Goal: Task Accomplishment & Management: Use online tool/utility

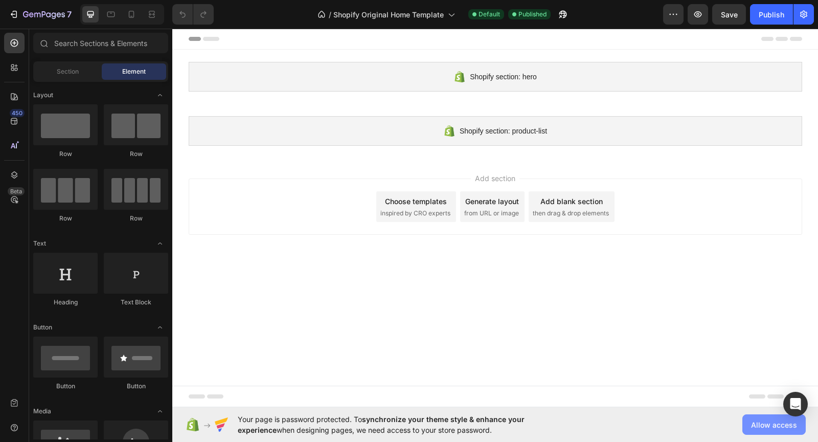
click at [757, 422] on span "Allow access" at bounding box center [774, 424] width 46 height 11
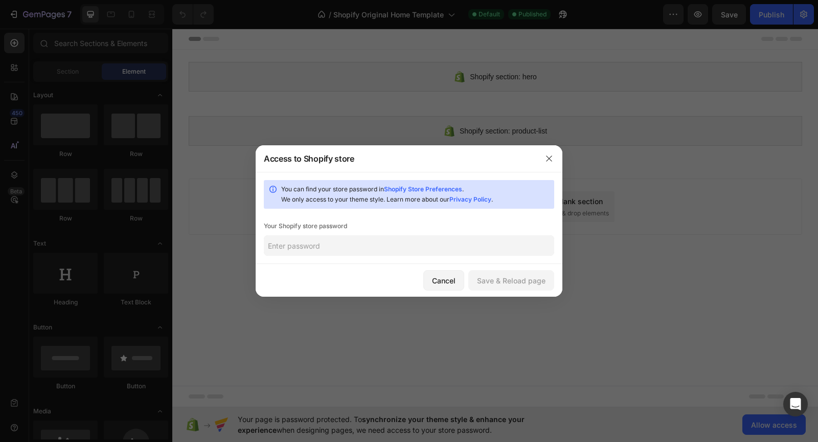
click at [443, 246] on input "text" at bounding box center [409, 245] width 290 height 20
type input "teidal"
click at [524, 283] on div "Save & Reload page" at bounding box center [511, 280] width 68 height 11
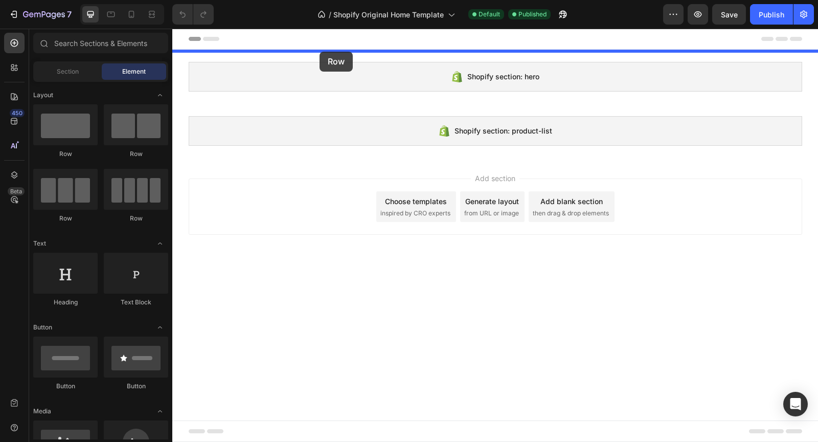
drag, startPoint x: 230, startPoint y: 157, endPoint x: 320, endPoint y: 51, distance: 138.9
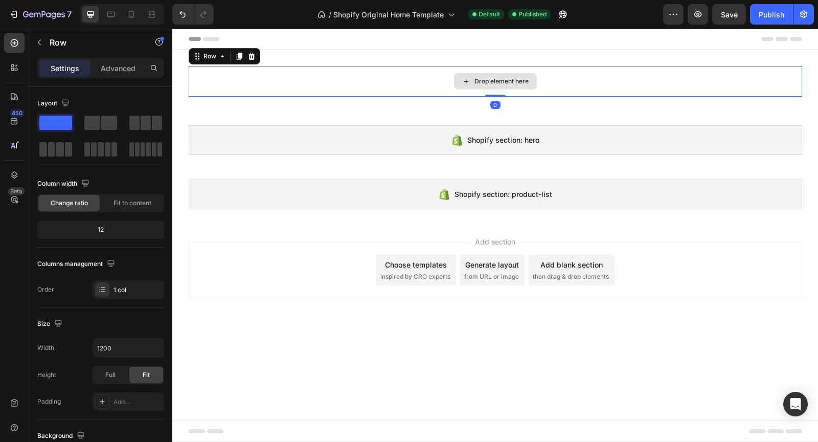
drag, startPoint x: 496, startPoint y: 103, endPoint x: 501, endPoint y: 83, distance: 21.1
click at [501, 83] on div "Drop element here Row 0" at bounding box center [495, 81] width 613 height 31
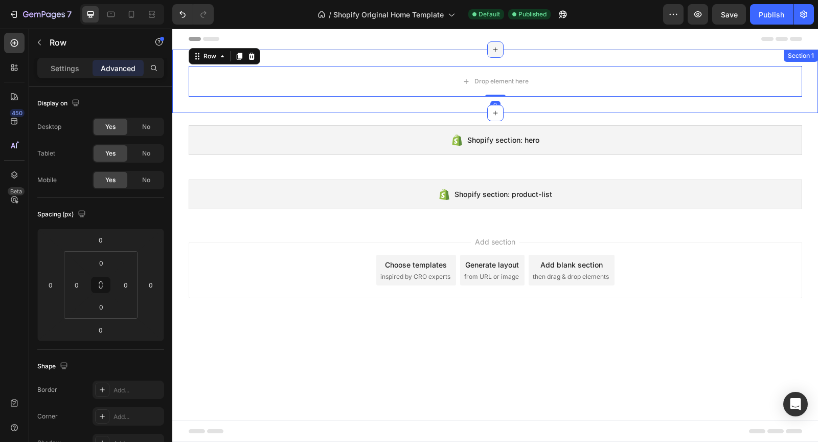
click at [502, 55] on div at bounding box center [495, 49] width 16 height 16
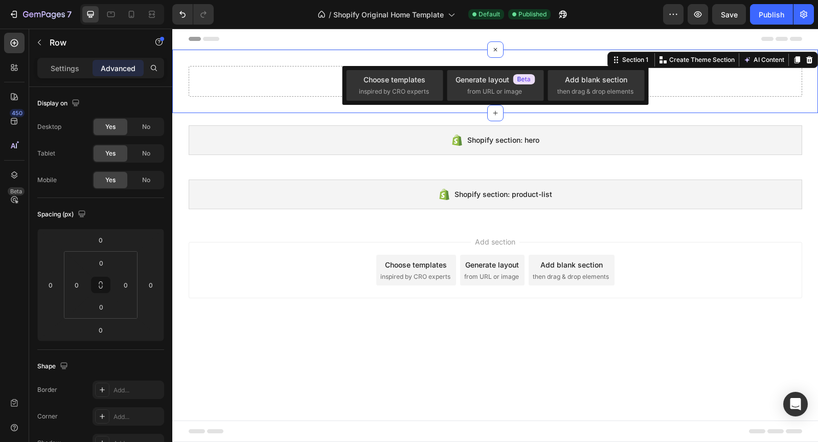
click at [484, 60] on div "Drop element here Row Section 1 You can create reusable sections Create Theme S…" at bounding box center [494, 81] width 645 height 63
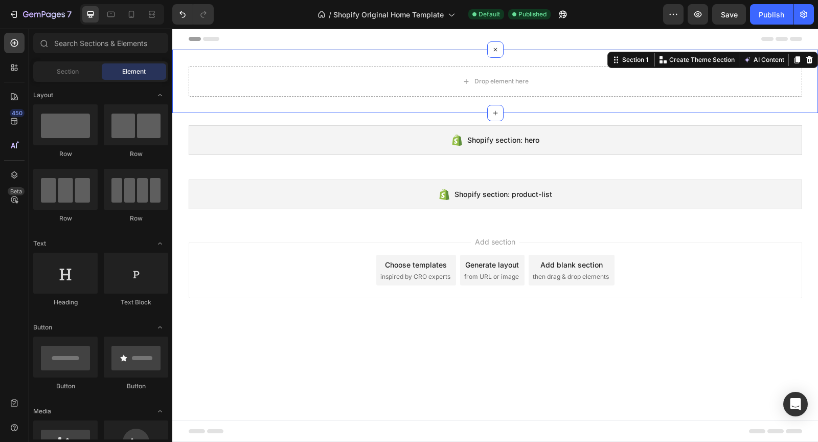
click at [317, 291] on div "Add section Choose templates inspired by CRO experts Generate layout from URL o…" at bounding box center [495, 270] width 613 height 56
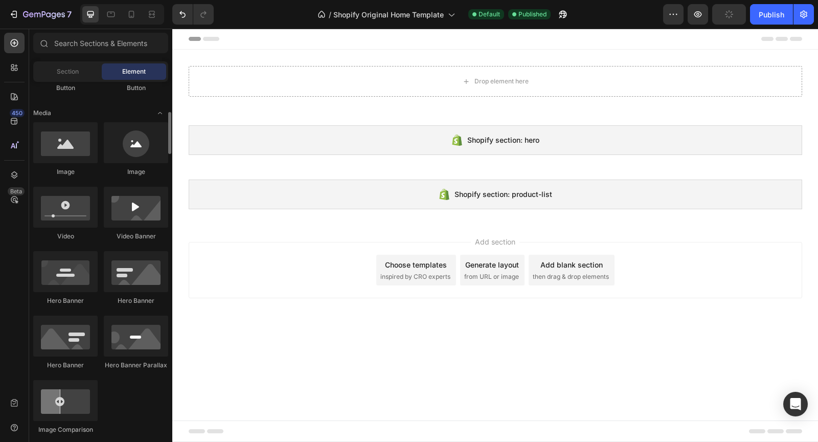
scroll to position [294, 0]
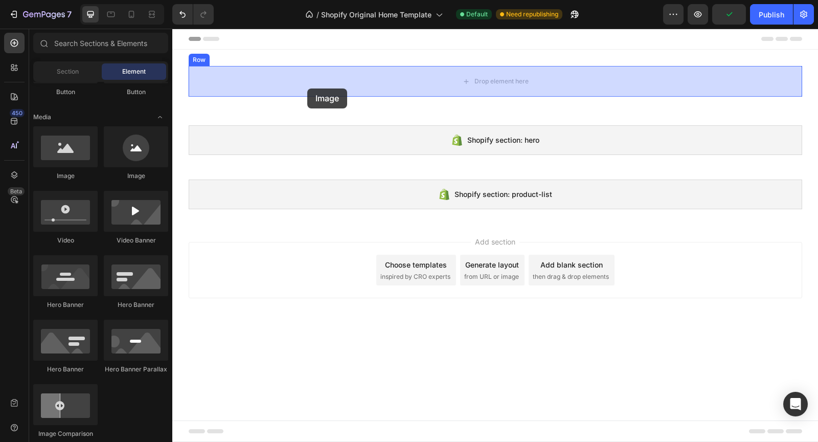
drag, startPoint x: 227, startPoint y: 186, endPoint x: 307, endPoint y: 88, distance: 125.3
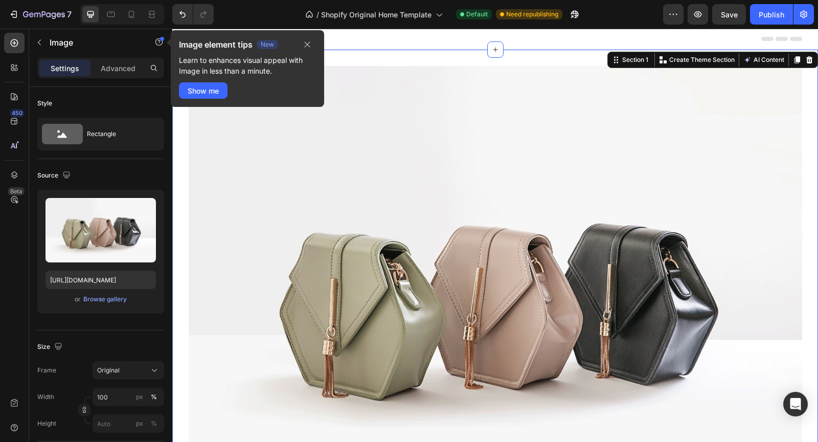
click at [465, 61] on div "Image Row Section 1 You can create reusable sections Create Theme Section AI Co…" at bounding box center [494, 296] width 645 height 493
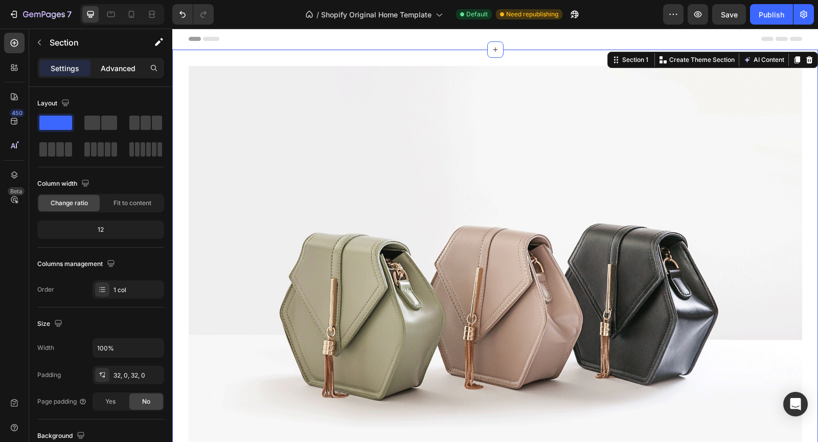
click at [119, 64] on p "Advanced" at bounding box center [118, 68] width 35 height 11
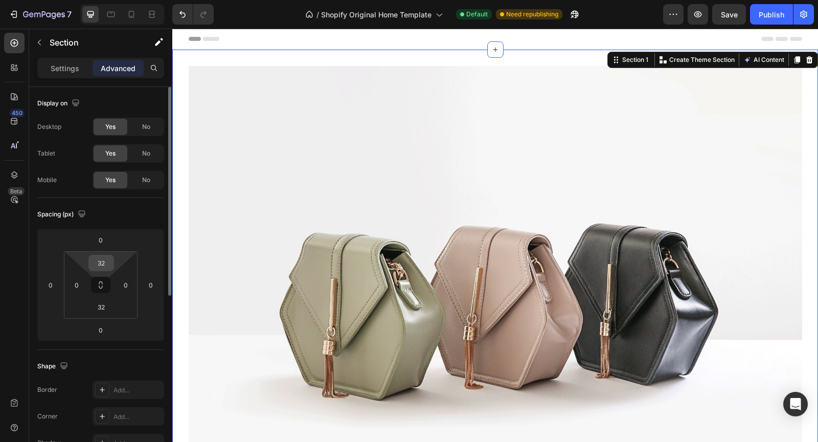
click at [104, 260] on input "32" at bounding box center [101, 262] width 20 height 15
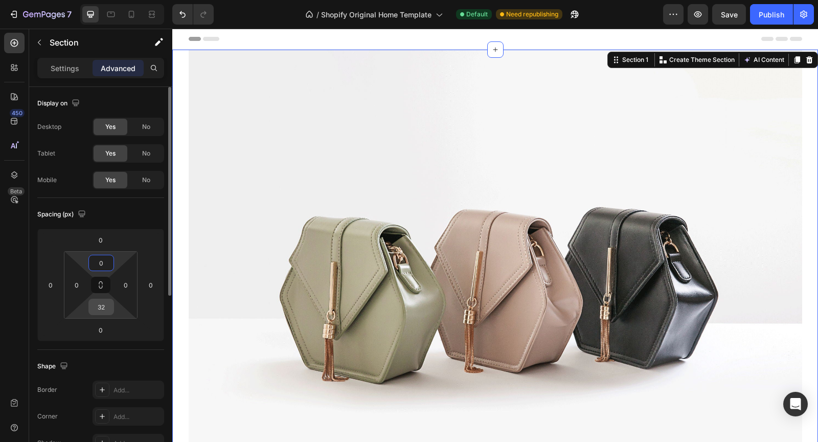
type input "0"
click at [101, 304] on input "32" at bounding box center [101, 306] width 20 height 15
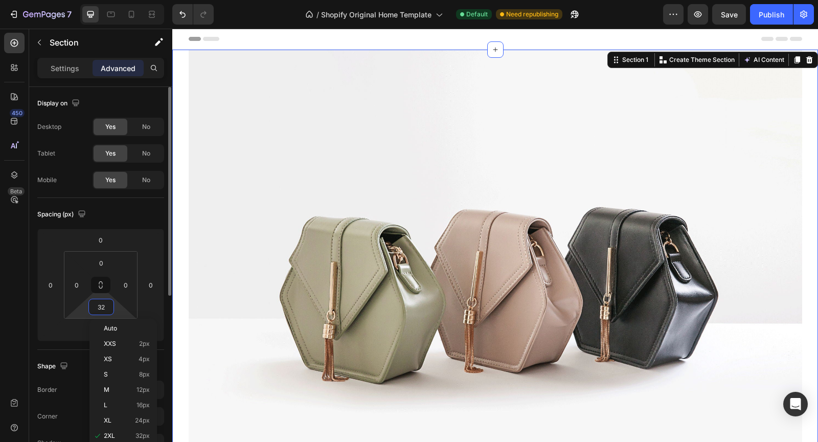
type input "0"
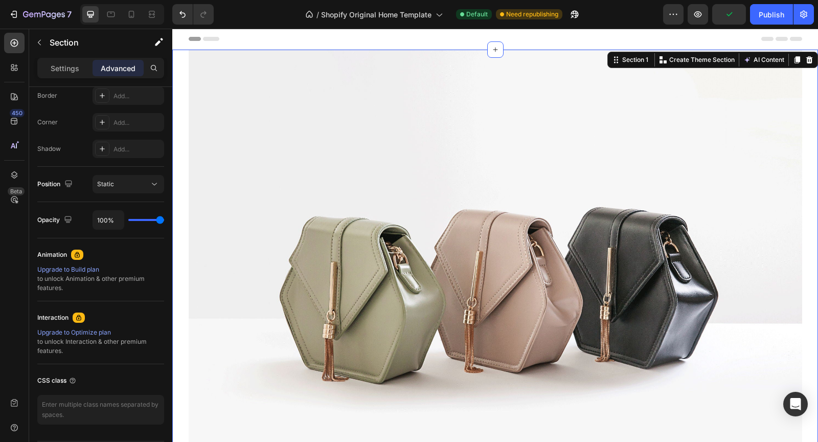
scroll to position [0, 0]
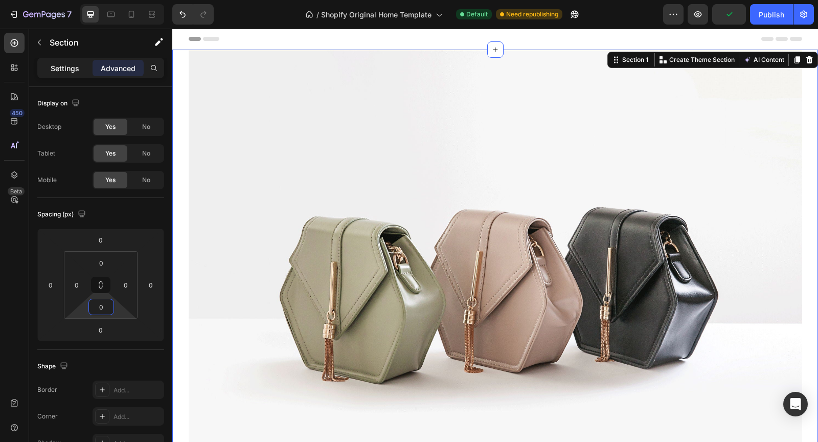
click at [60, 68] on p "Settings" at bounding box center [65, 68] width 29 height 11
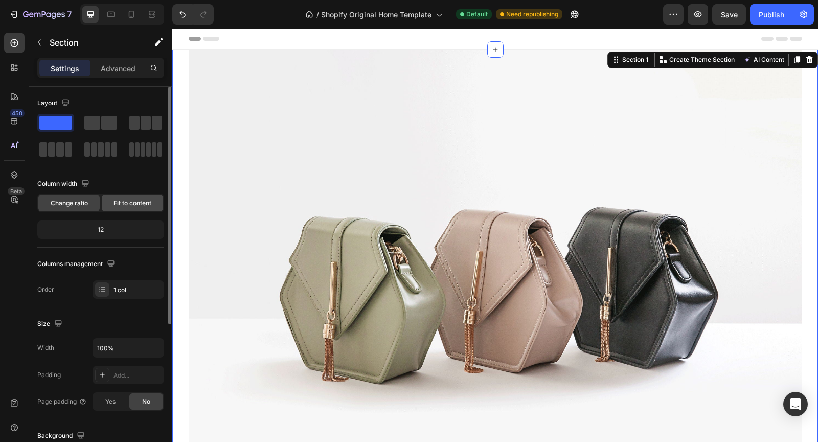
click at [130, 205] on span "Fit to content" at bounding box center [132, 202] width 38 height 9
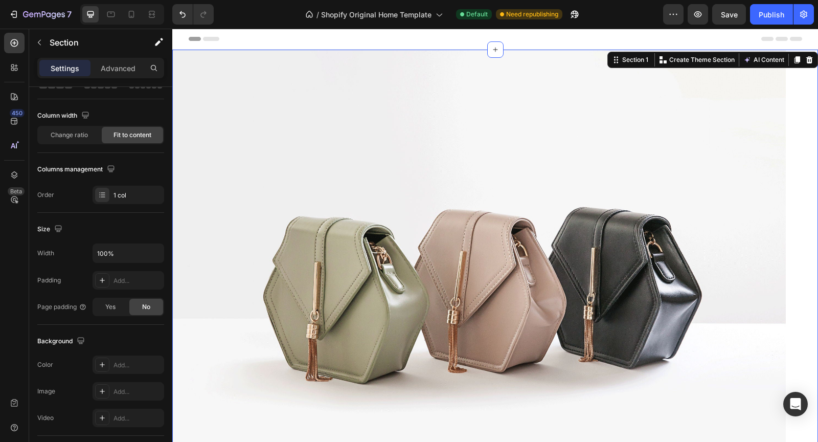
scroll to position [268, 0]
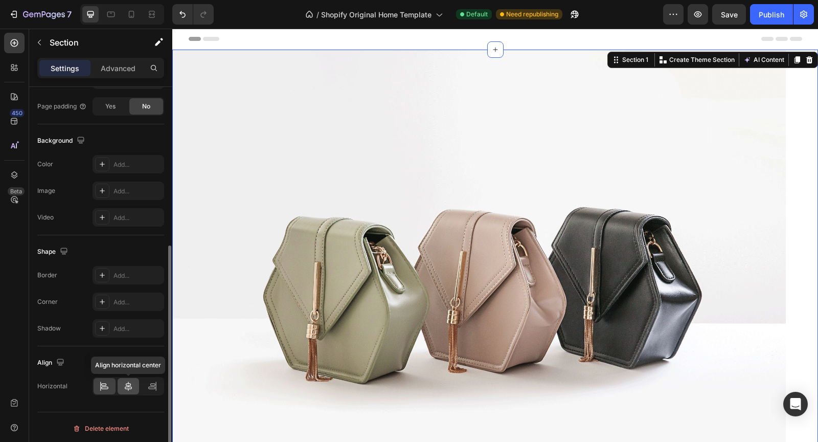
click at [121, 383] on div at bounding box center [129, 386] width 22 height 16
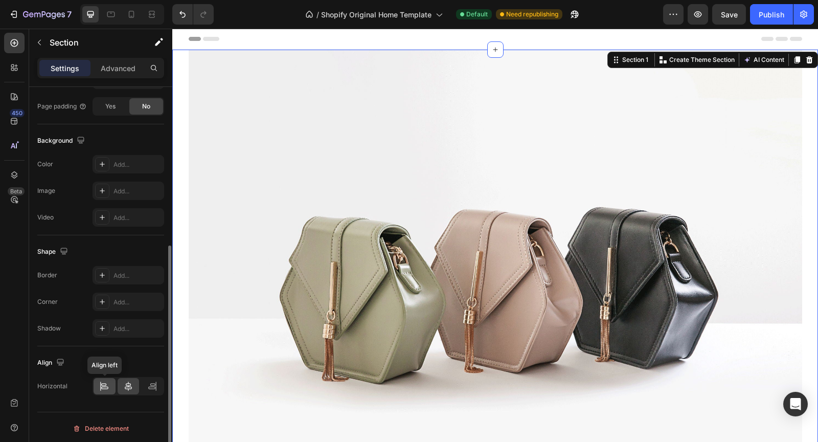
click at [113, 384] on div at bounding box center [105, 386] width 22 height 16
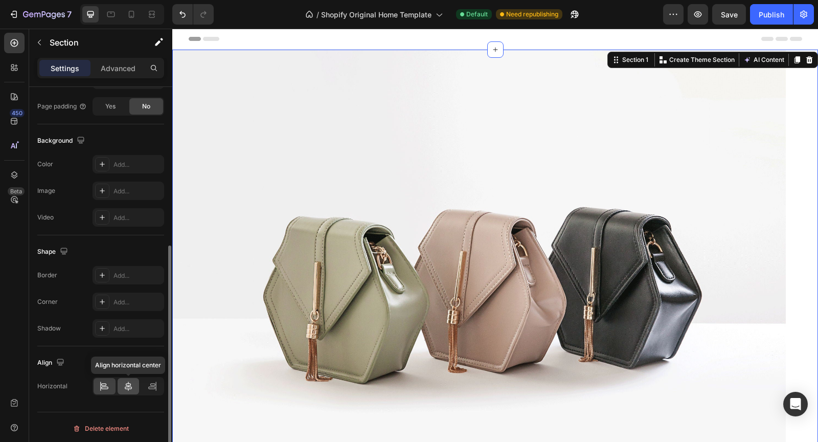
click at [123, 384] on icon at bounding box center [128, 386] width 10 height 10
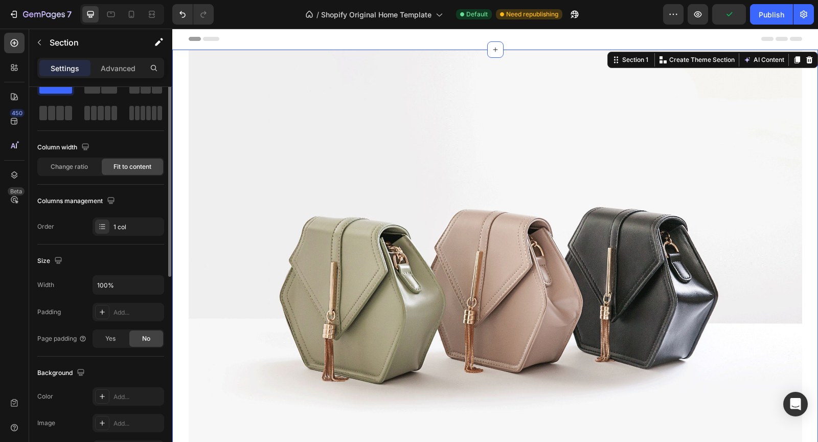
scroll to position [0, 0]
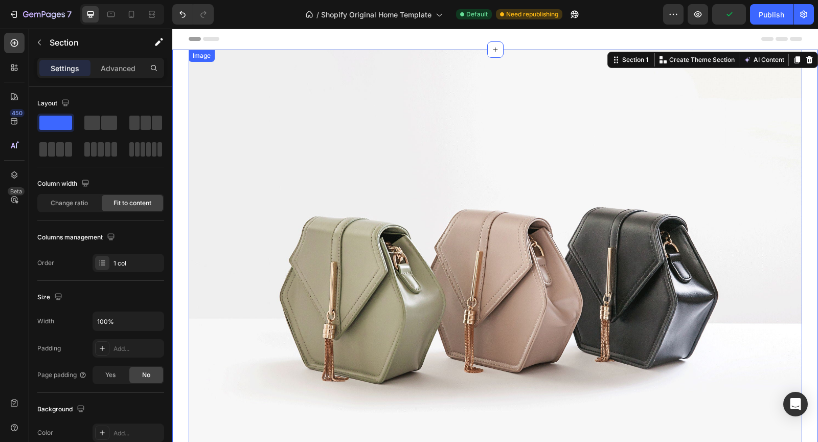
click at [269, 214] on img at bounding box center [495, 280] width 613 height 460
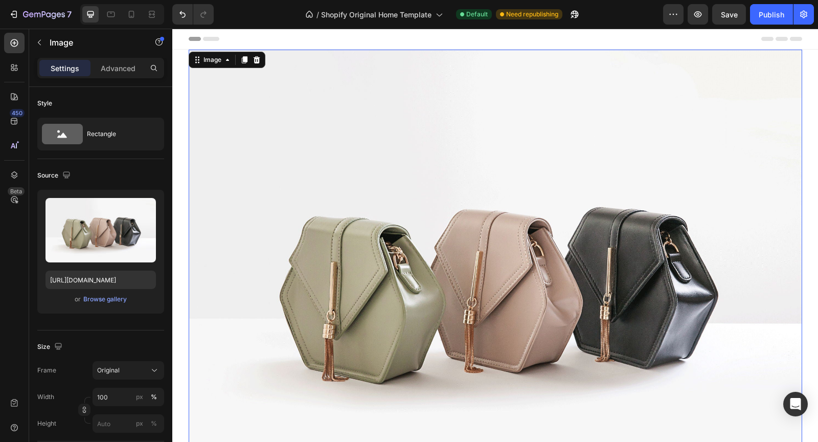
click at [305, 42] on div at bounding box center [495, 39] width 613 height 20
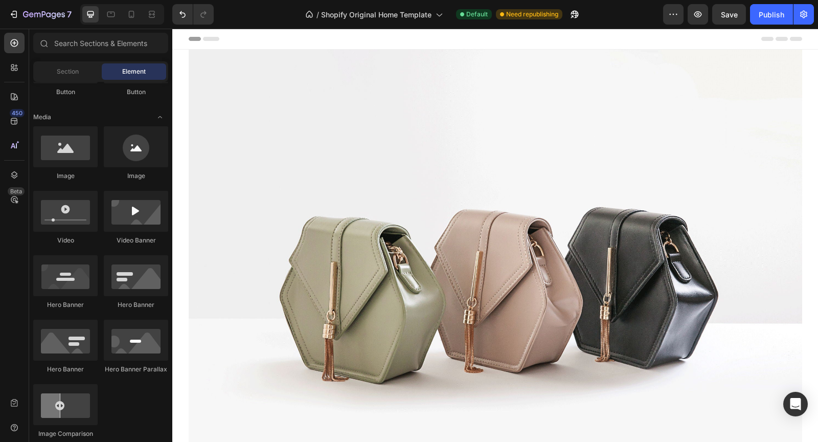
click at [233, 77] on img at bounding box center [495, 280] width 613 height 460
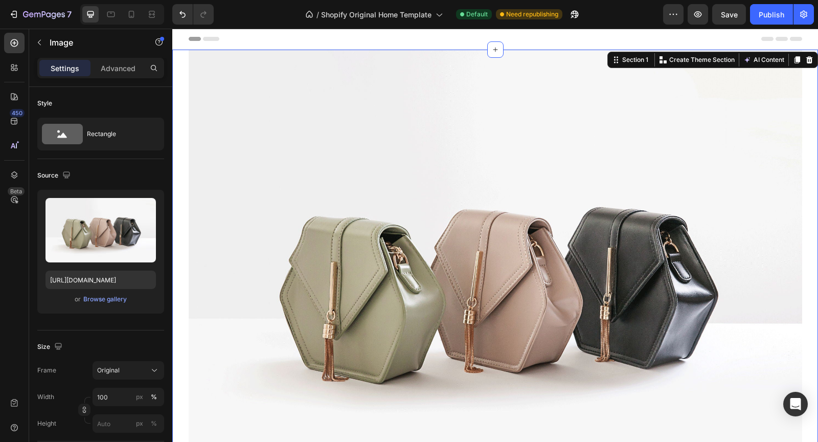
click at [174, 85] on div "Image Row Section 1 You can create reusable sections Create Theme Section AI Co…" at bounding box center [494, 280] width 645 height 460
click at [193, 95] on img at bounding box center [495, 280] width 613 height 460
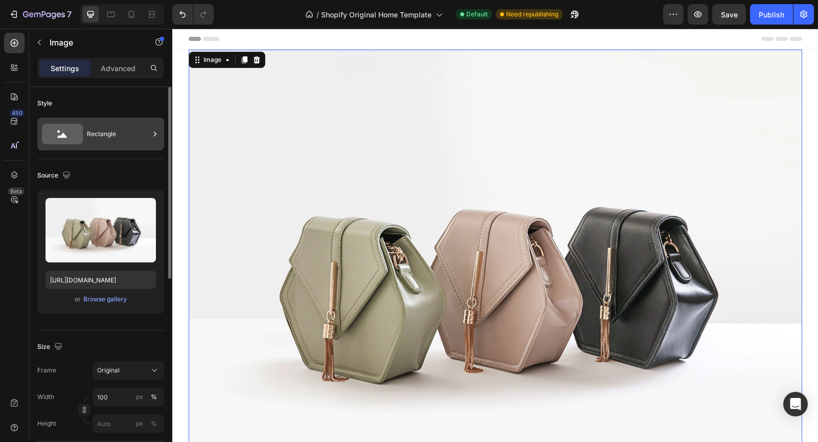
click at [126, 141] on div "Rectangle" at bounding box center [118, 134] width 62 height 24
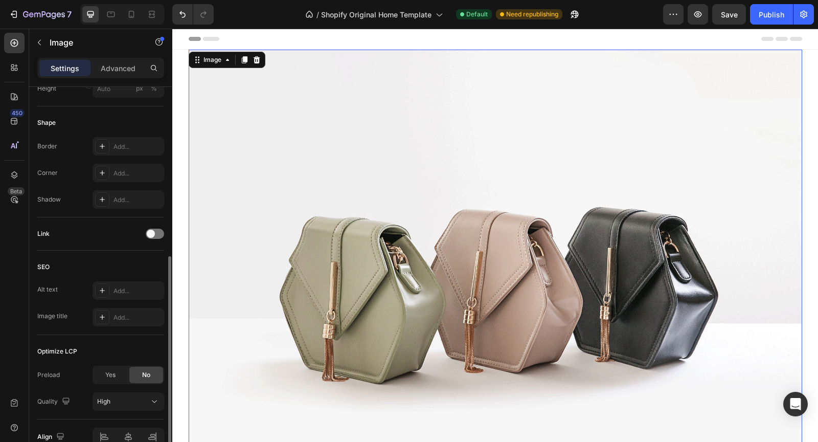
scroll to position [336, 0]
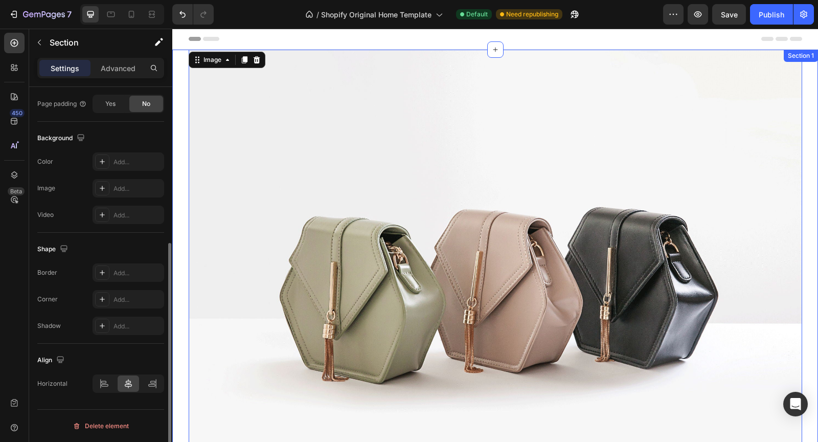
click at [181, 136] on div "Image 0 Row Section 1" at bounding box center [494, 280] width 645 height 460
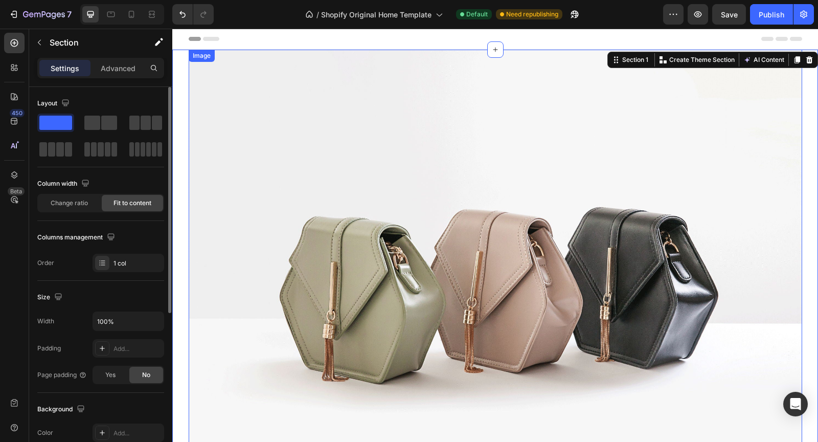
scroll to position [296, 0]
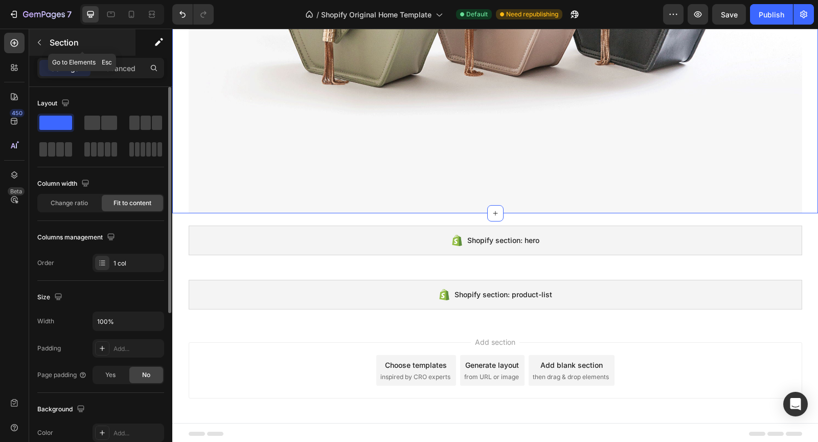
click at [40, 32] on div "Section" at bounding box center [82, 42] width 106 height 27
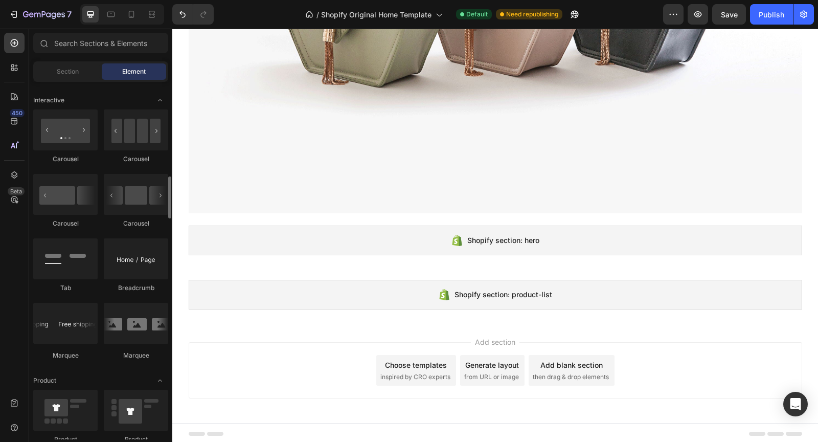
scroll to position [1024, 0]
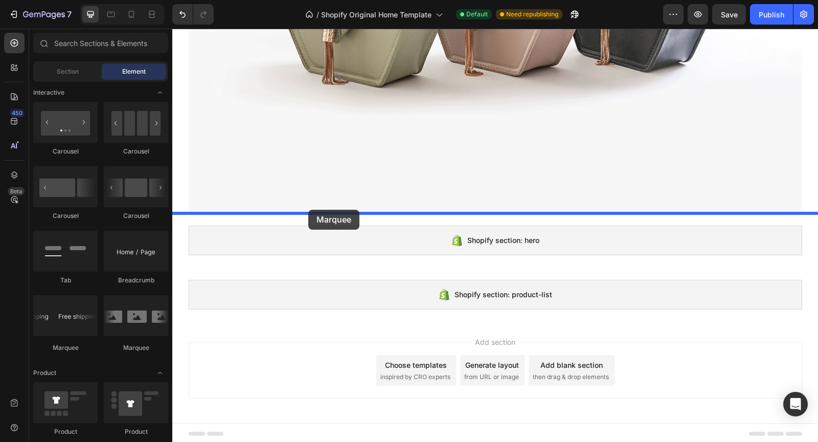
drag, startPoint x: 226, startPoint y: 351, endPoint x: 308, endPoint y: 210, distance: 163.2
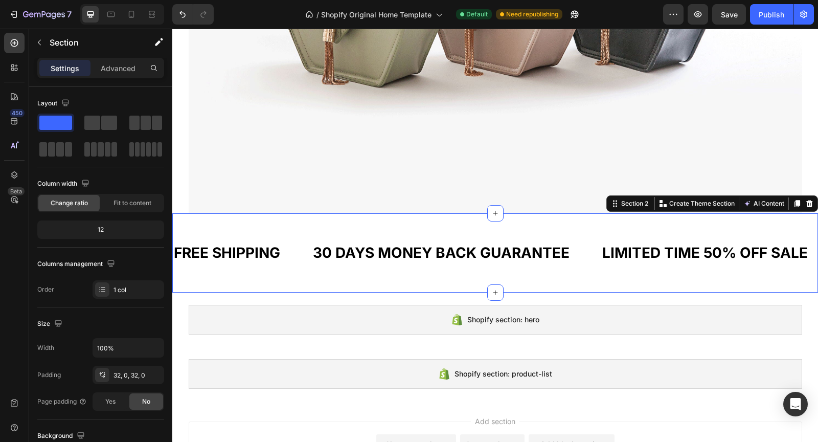
click at [291, 220] on div "FREE SHIPPING Text Block 30 DAYS MONEY BACK GUARANTEE Text Block LIMITED TIME 5…" at bounding box center [494, 252] width 645 height 79
click at [125, 72] on p "Advanced" at bounding box center [118, 68] width 35 height 11
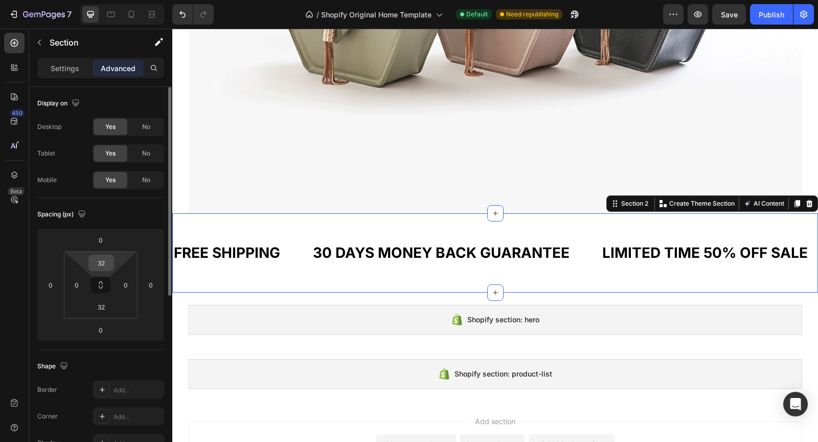
click at [104, 266] on input "32" at bounding box center [101, 262] width 20 height 15
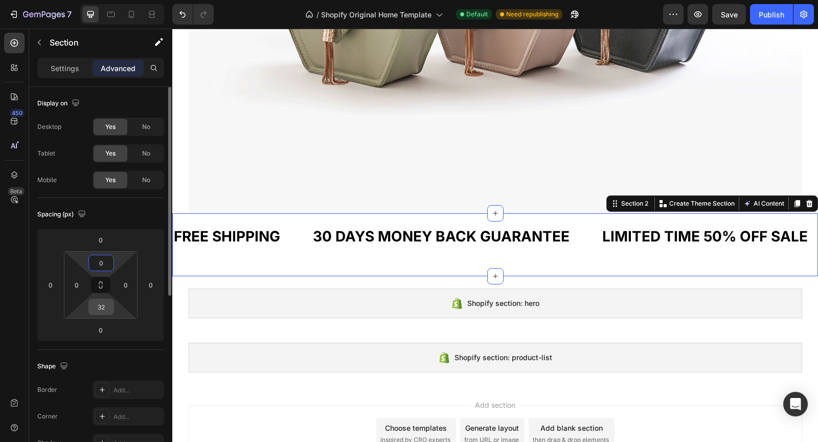
type input "0"
click at [100, 305] on input "32" at bounding box center [101, 306] width 20 height 15
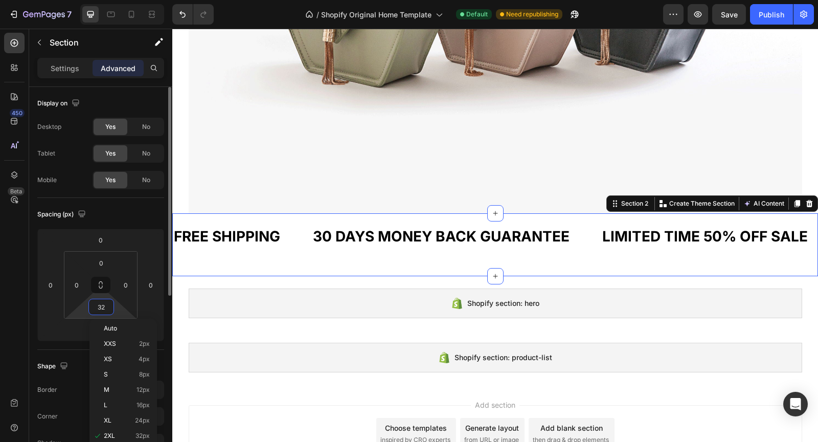
type input "0"
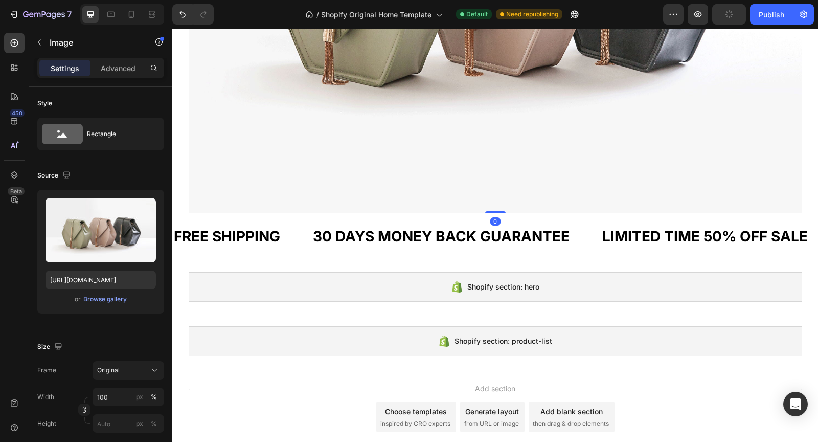
click at [217, 227] on div "FREE SHIPPING" at bounding box center [227, 236] width 108 height 22
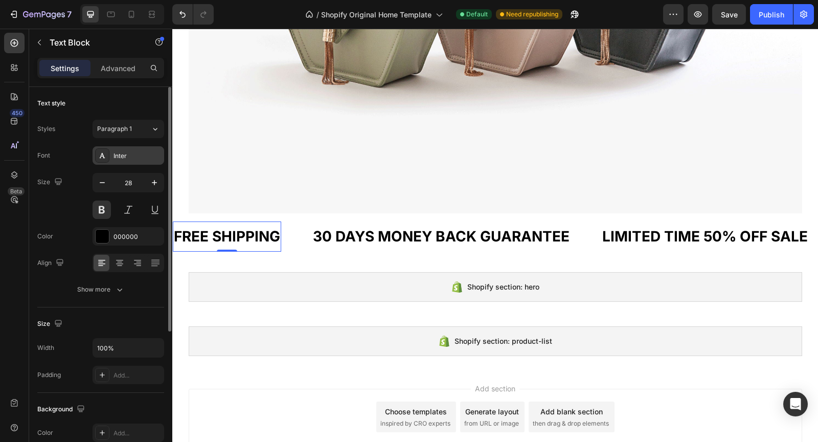
click at [129, 153] on div "Inter" at bounding box center [137, 155] width 48 height 9
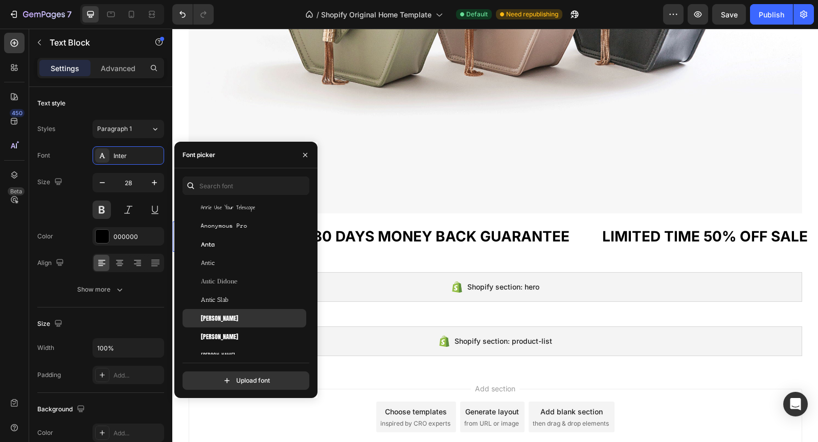
scroll to position [1588, 0]
click at [247, 333] on div "[PERSON_NAME]" at bounding box center [252, 337] width 103 height 9
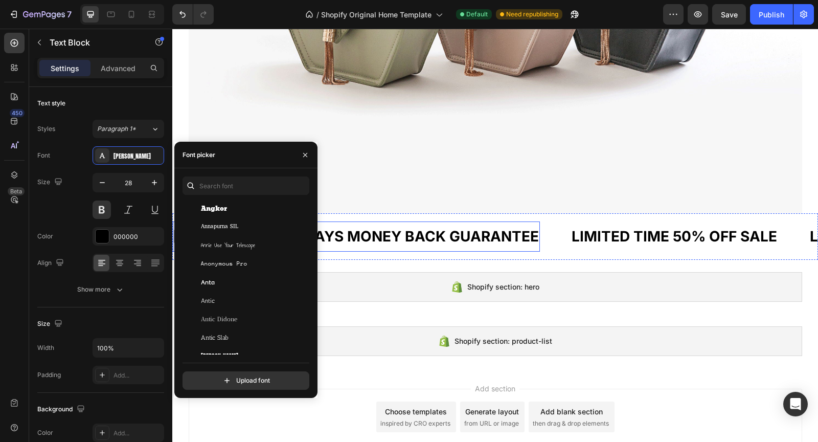
click at [397, 243] on div "30 DAYS MONEY BACK GUARANTEE" at bounding box center [410, 236] width 259 height 22
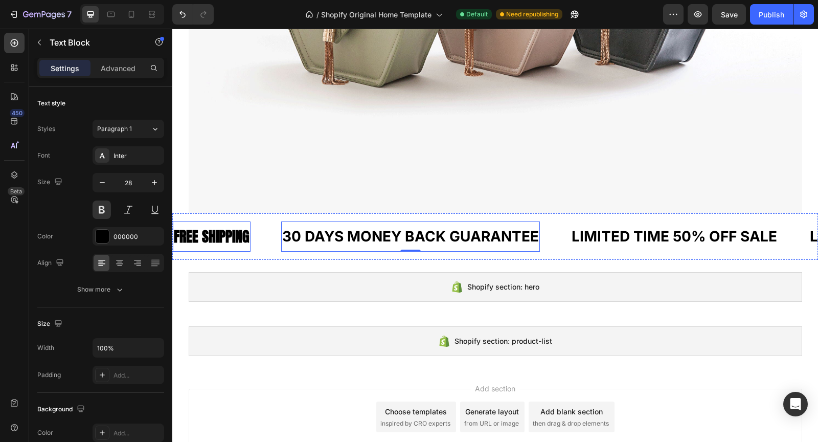
click at [247, 239] on div "FREE SHIPPING" at bounding box center [212, 236] width 78 height 22
click at [286, 240] on div "30 DAYS MONEY BACK GUARANTEE" at bounding box center [410, 236] width 259 height 22
click at [207, 230] on div "FREE SHIPPING" at bounding box center [212, 236] width 78 height 22
click at [310, 237] on div "30 DAYS MONEY BACK GUARANTEE" at bounding box center [410, 236] width 259 height 22
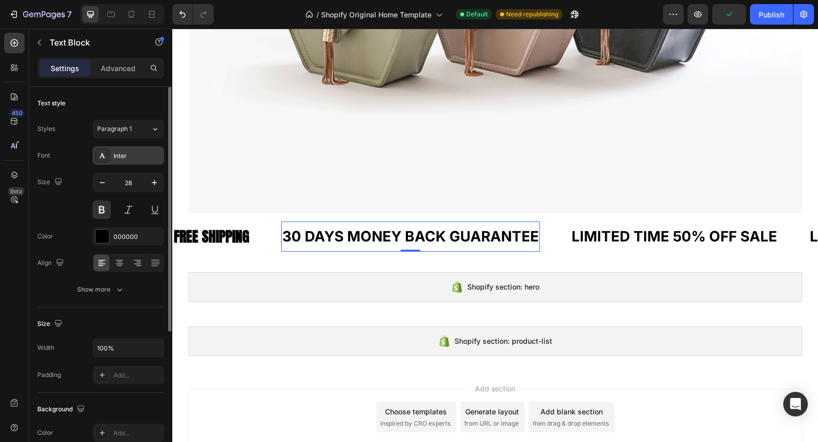
click at [150, 154] on div "Inter" at bounding box center [137, 155] width 48 height 9
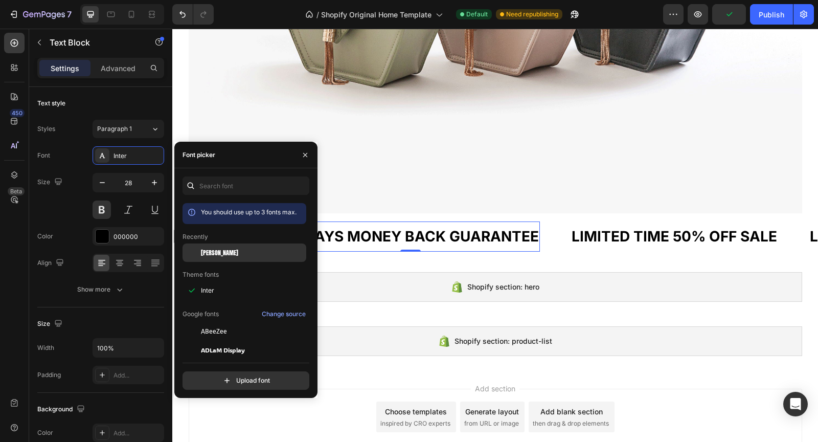
click at [212, 322] on div "[PERSON_NAME]" at bounding box center [244, 331] width 124 height 18
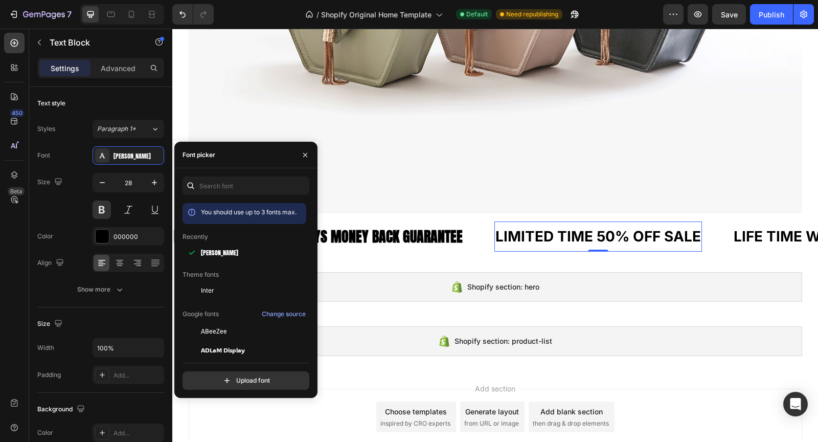
click at [569, 228] on div "LIMITED TIME 50% OFF SALE" at bounding box center [597, 236] width 207 height 22
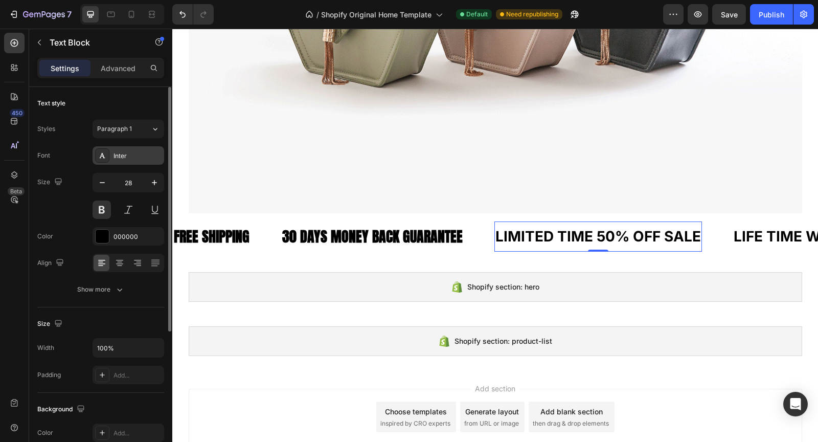
click at [144, 151] on div "Inter" at bounding box center [137, 155] width 48 height 9
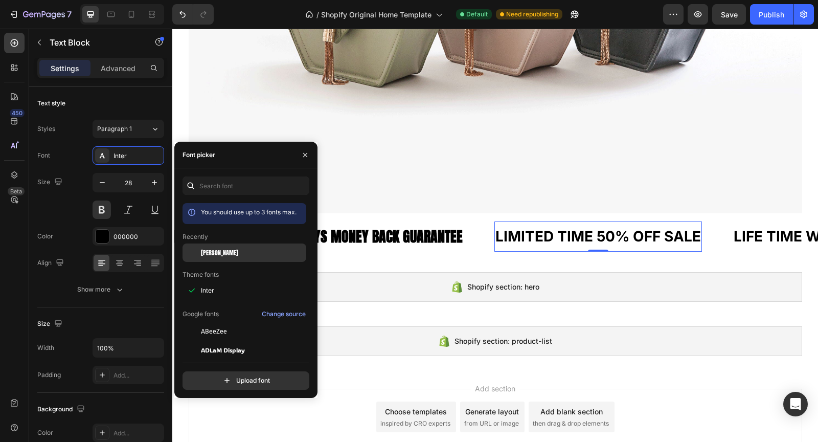
click at [233, 255] on div "[PERSON_NAME]" at bounding box center [252, 252] width 103 height 9
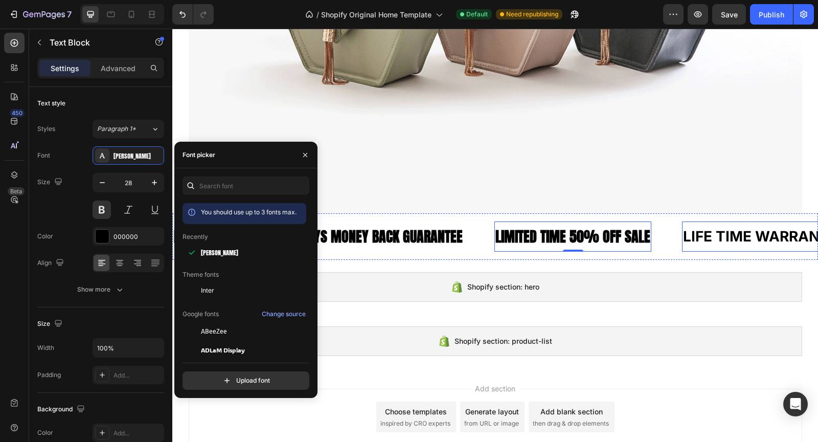
click at [737, 240] on div "LIFE TIME WARRANTY" at bounding box center [761, 236] width 158 height 22
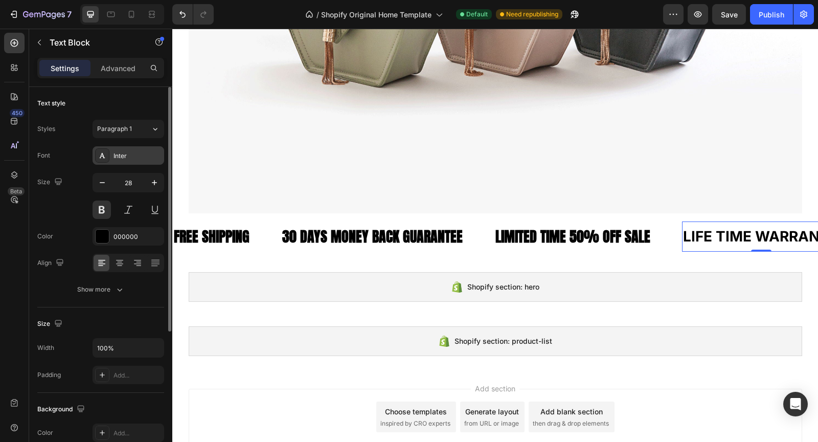
click at [129, 157] on div "Inter" at bounding box center [137, 155] width 48 height 9
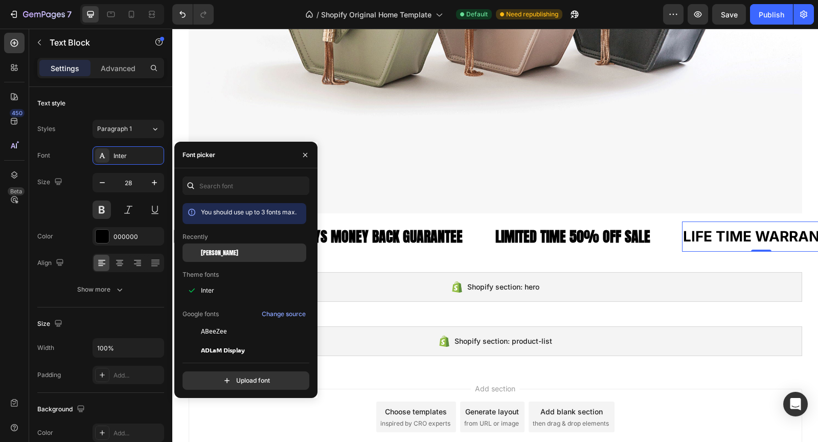
click at [215, 252] on span "[PERSON_NAME]" at bounding box center [219, 252] width 37 height 9
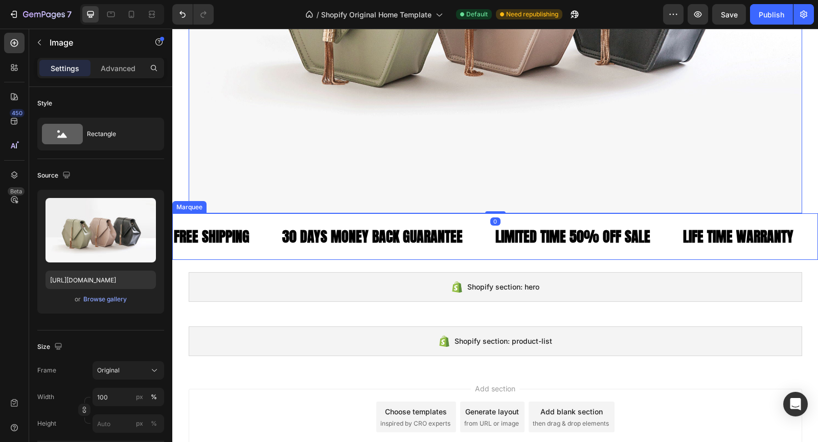
click at [460, 218] on div "FREE SHIPPING Text Block 30 DAYS MONEY BACK GUARANTEE Text Block LIMITED TIME 5…" at bounding box center [494, 236] width 645 height 47
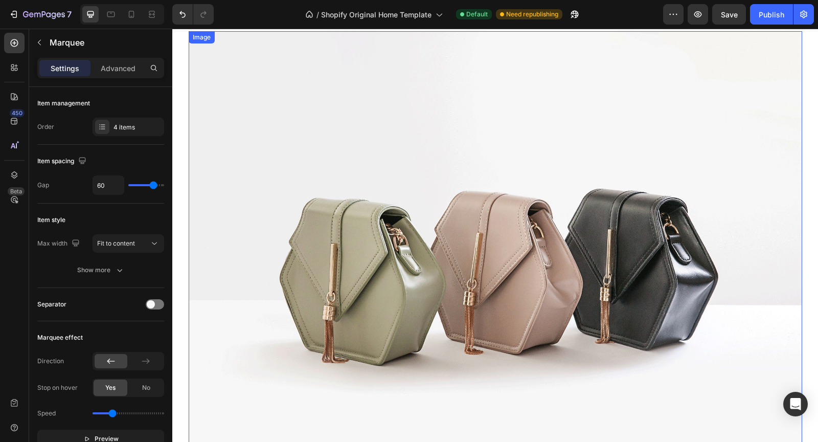
scroll to position [0, 0]
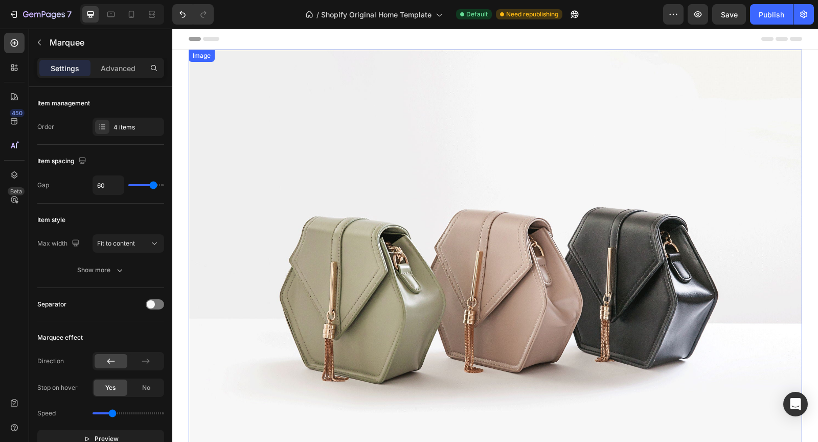
click at [463, 148] on img at bounding box center [495, 280] width 613 height 460
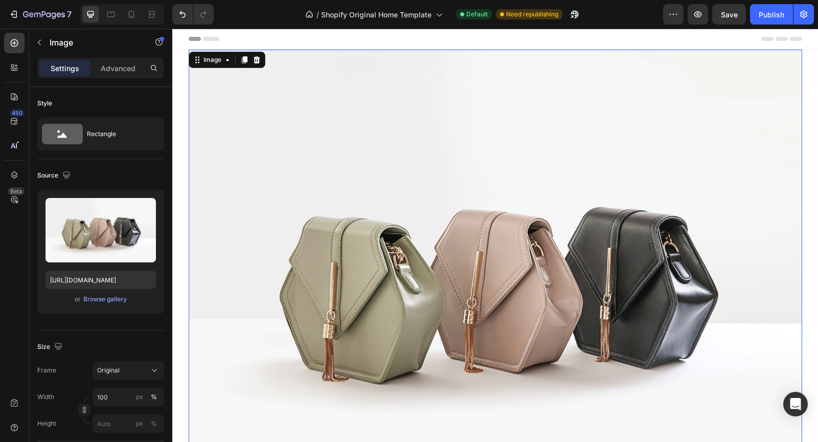
scroll to position [343, 0]
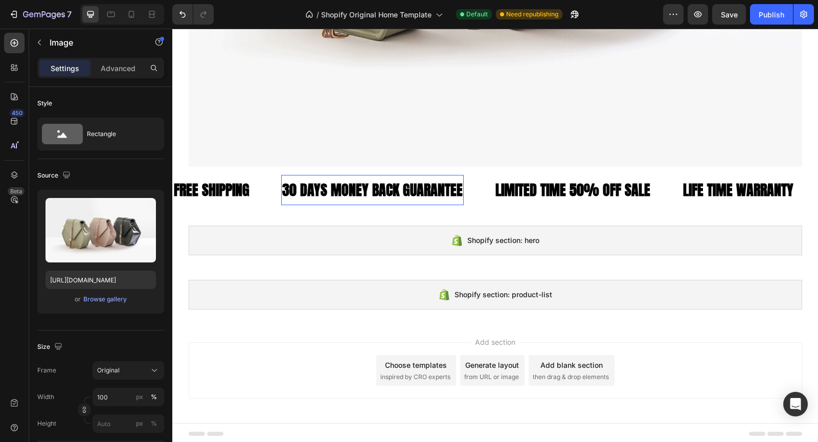
click at [425, 197] on div "30 DAYS MONEY BACK GUARANTEE" at bounding box center [372, 190] width 182 height 22
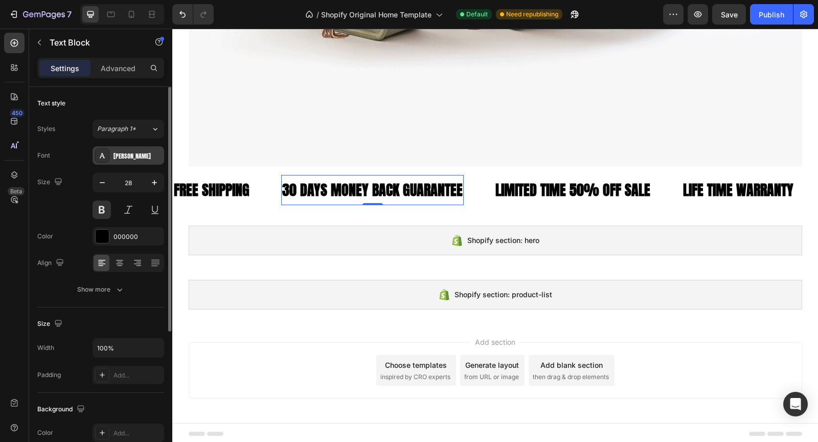
click at [140, 157] on div "[PERSON_NAME]" at bounding box center [137, 155] width 48 height 9
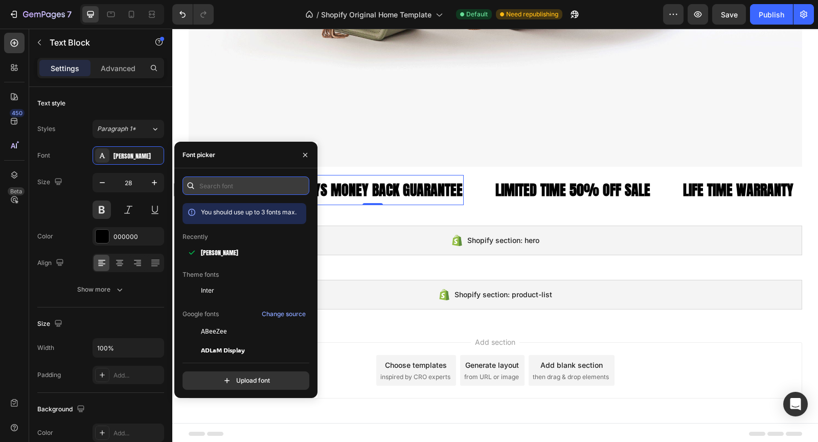
click at [226, 181] on input "text" at bounding box center [245, 185] width 127 height 18
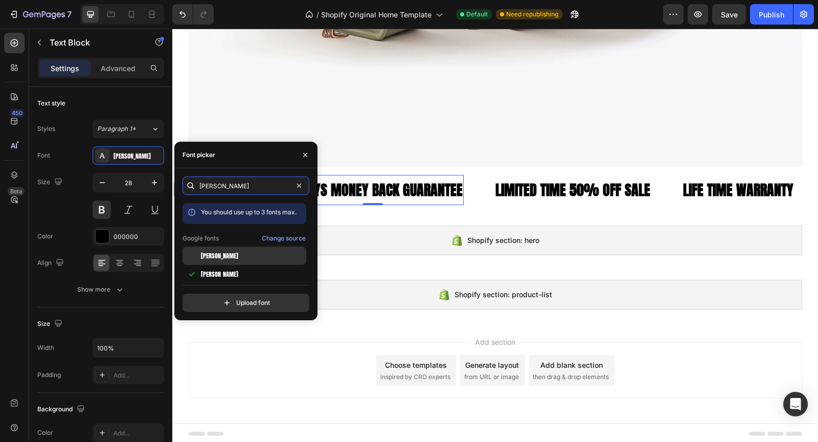
type input "[PERSON_NAME]"
click at [232, 252] on div "[PERSON_NAME]" at bounding box center [252, 255] width 103 height 9
click at [235, 272] on div "[PERSON_NAME]" at bounding box center [252, 273] width 103 height 9
click at [236, 256] on div "[PERSON_NAME]" at bounding box center [252, 255] width 103 height 9
click at [234, 272] on div "[PERSON_NAME]" at bounding box center [252, 273] width 103 height 9
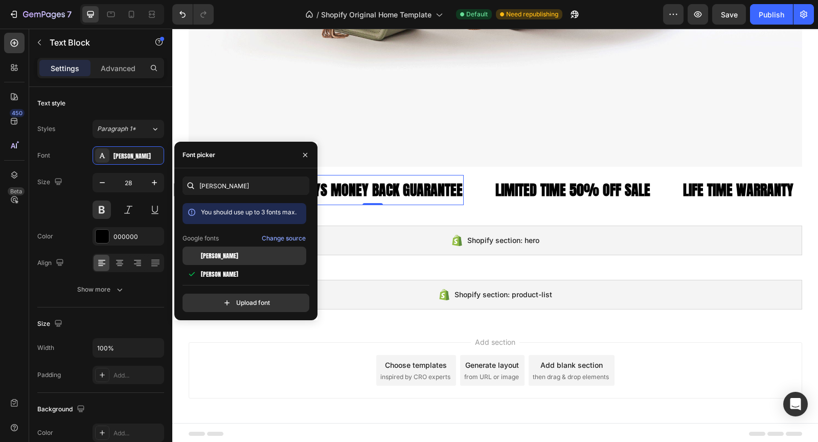
scroll to position [25, 0]
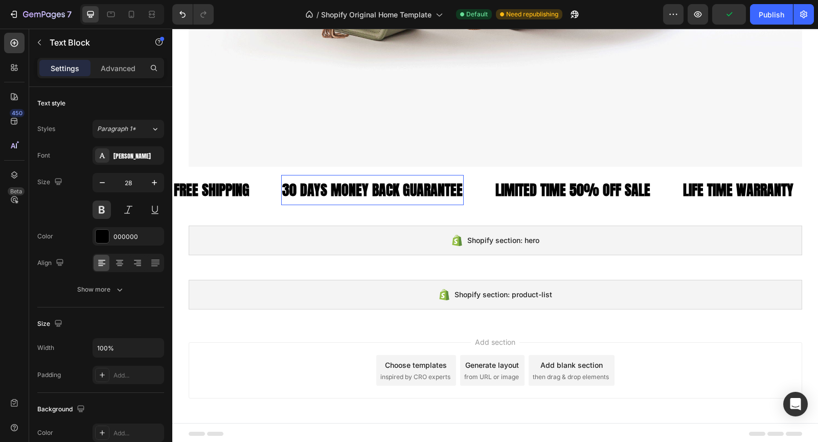
click at [374, 178] on div "30 DAYS MONEY BACK GUARANTEE Text Block" at bounding box center [372, 190] width 182 height 30
click at [102, 392] on div "Text style Styles Paragraph 1* Font Anton SC Size 28 Color 000000 Align Show mo…" at bounding box center [100, 434] width 127 height 84
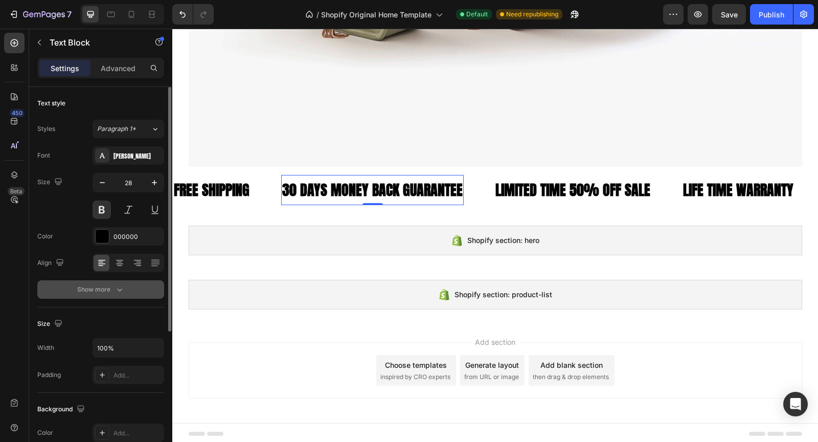
click at [109, 287] on div "Show more" at bounding box center [101, 289] width 48 height 10
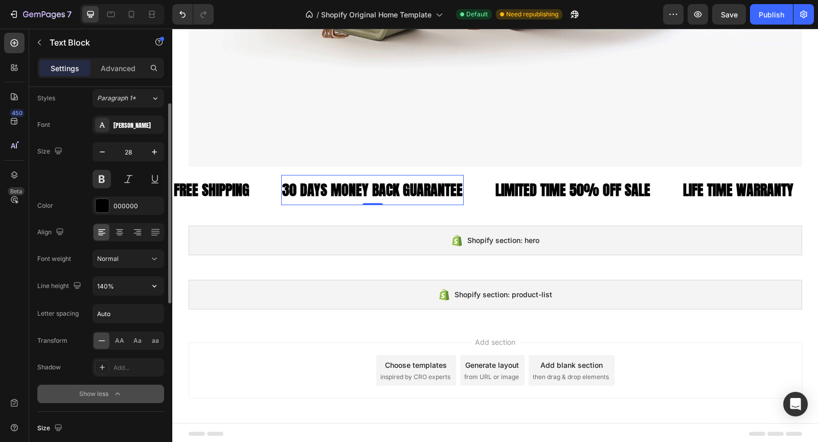
scroll to position [31, 0]
click at [150, 264] on button "Normal" at bounding box center [129, 258] width 72 height 18
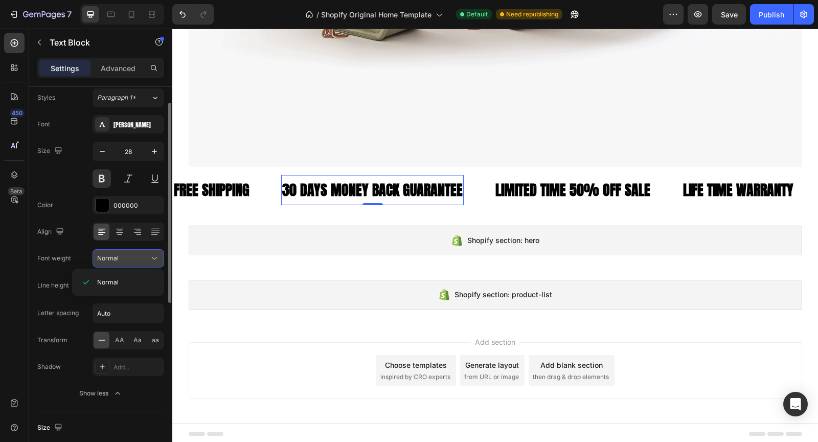
click at [150, 264] on button "Normal" at bounding box center [129, 258] width 72 height 18
click at [128, 307] on input "Auto" at bounding box center [128, 313] width 71 height 18
type input "1"
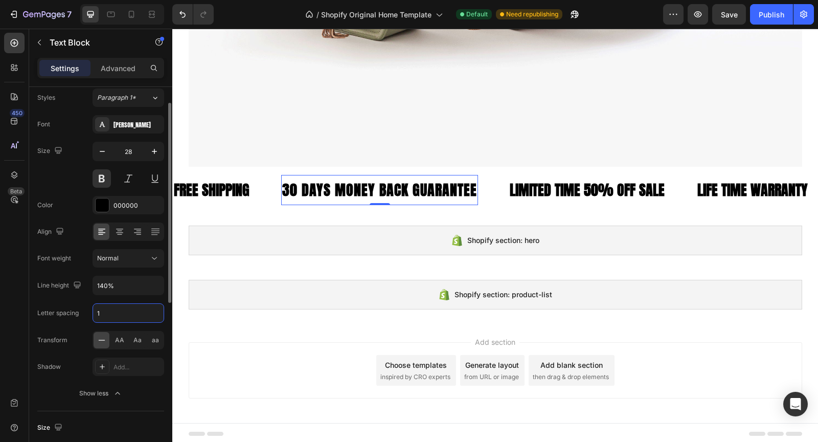
type input "1"
click at [71, 305] on div "Letter spacing" at bounding box center [57, 313] width 41 height 16
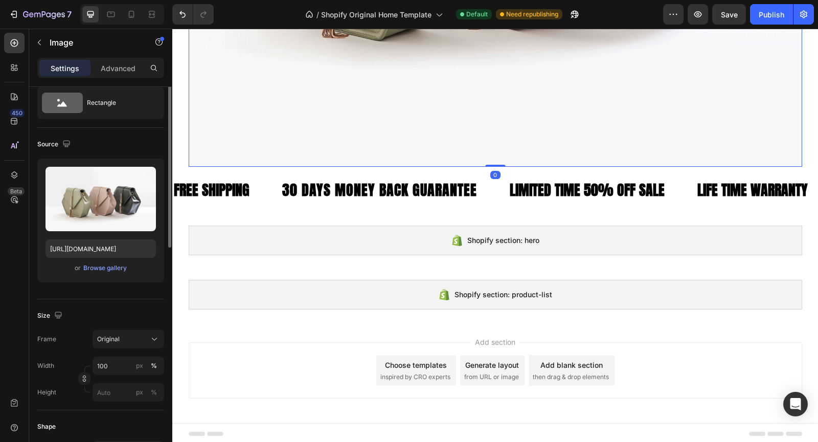
scroll to position [0, 0]
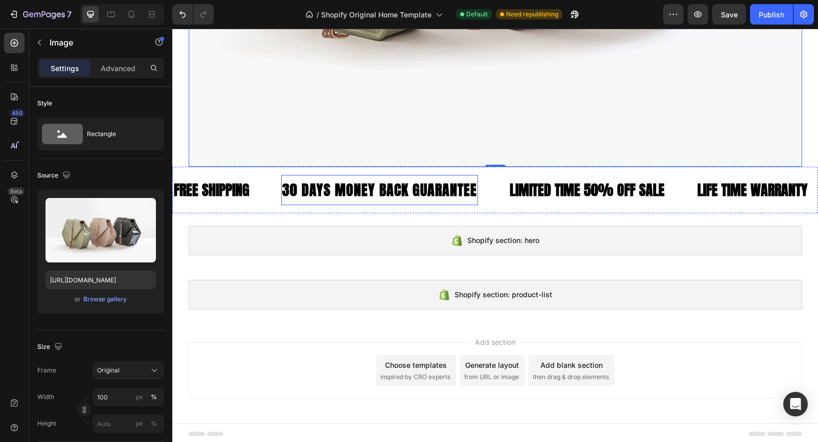
click at [460, 183] on div "30 DAYS MONEY BACK GUARANTEE" at bounding box center [379, 190] width 197 height 22
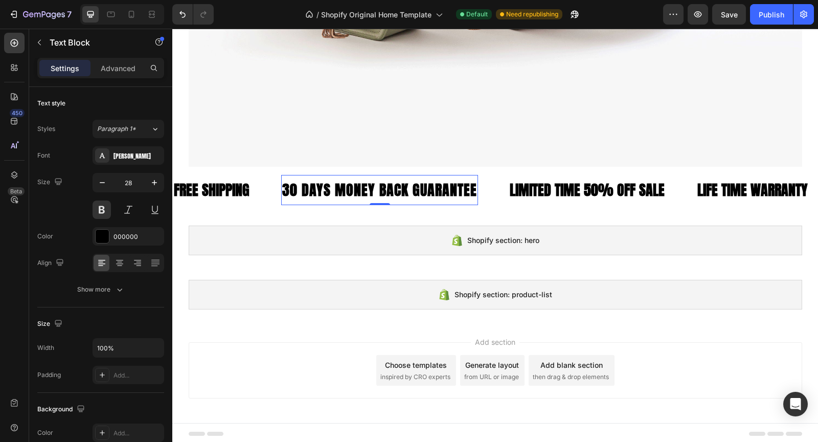
click at [460, 183] on div "30 DAYS MONEY BACK GUARANTEE" at bounding box center [379, 190] width 197 height 22
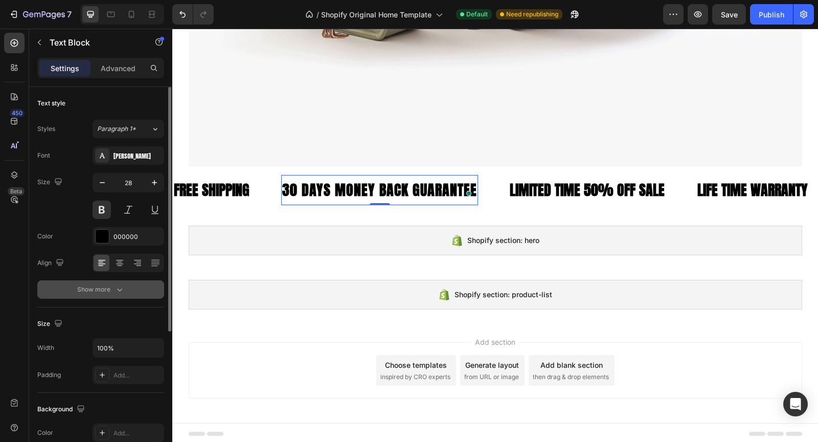
click at [136, 291] on button "Show more" at bounding box center [100, 289] width 127 height 18
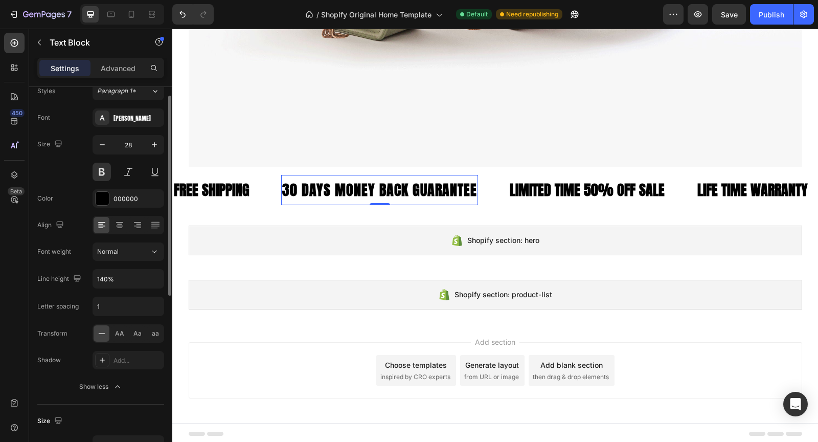
scroll to position [42, 0]
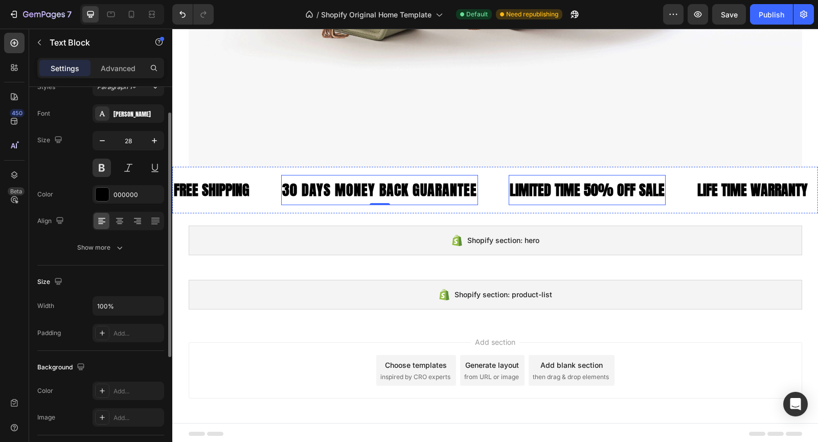
click at [584, 191] on div "LIMITED TIME 50% OFF SALE" at bounding box center [587, 190] width 157 height 22
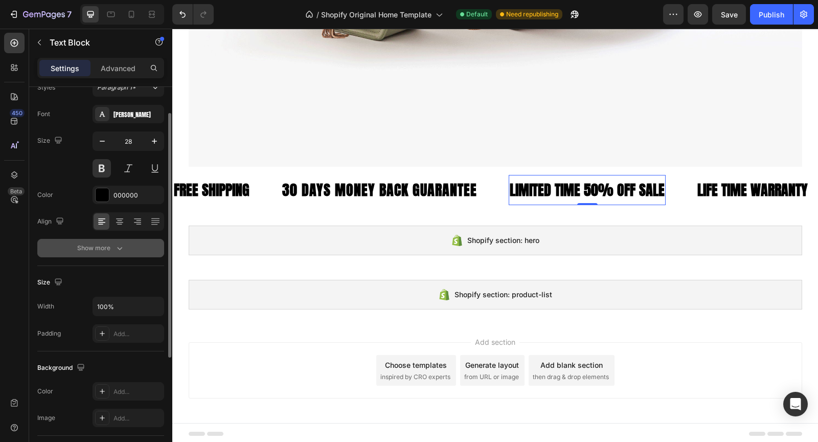
click at [106, 251] on div "Show more" at bounding box center [101, 248] width 48 height 10
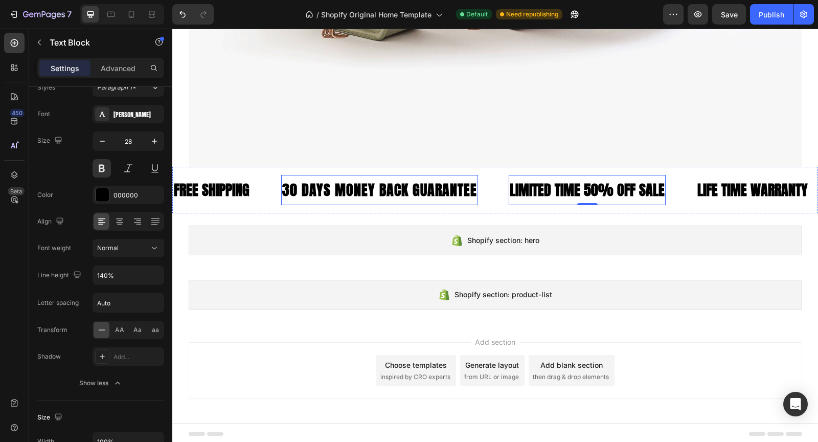
click at [408, 195] on p "30 DAYS MONEY BACK GUARANTEE" at bounding box center [379, 190] width 195 height 20
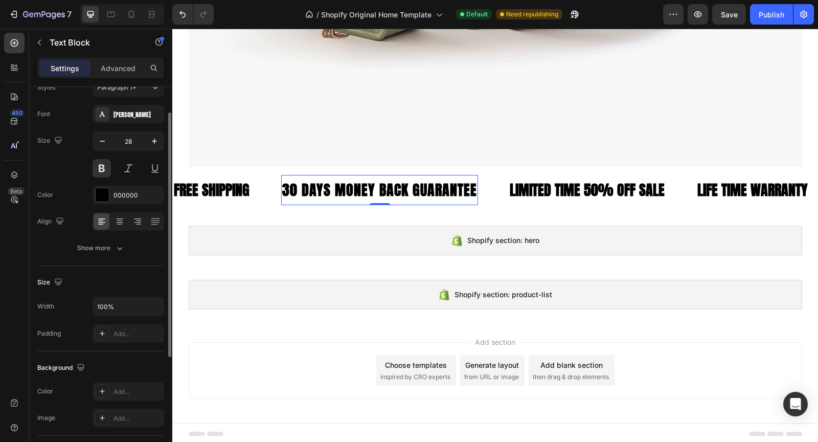
scroll to position [41, 0]
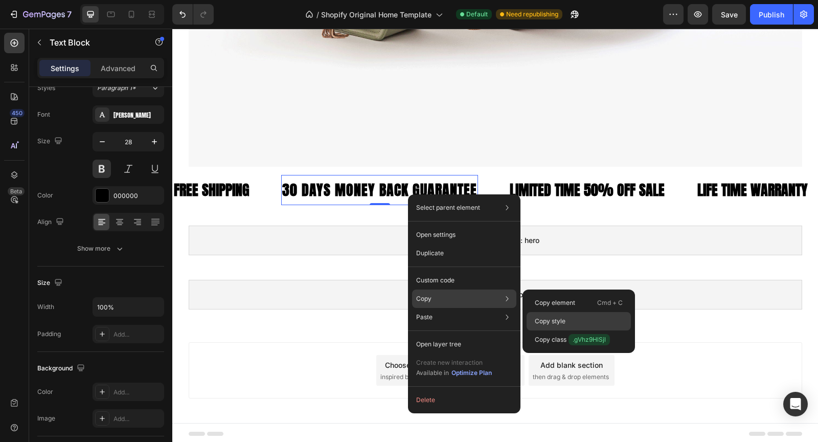
click at [563, 324] on p "Copy style" at bounding box center [550, 320] width 31 height 9
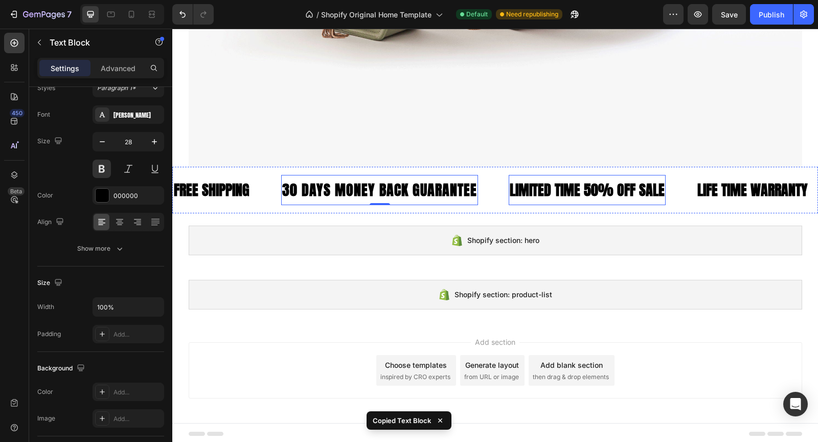
click at [565, 181] on div "LIMITED TIME 50% OFF SALE" at bounding box center [587, 190] width 157 height 22
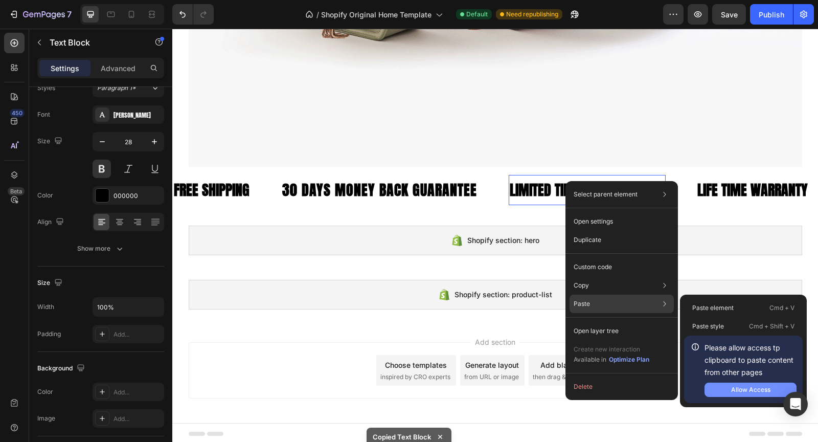
click at [734, 393] on div "Allow Access" at bounding box center [750, 389] width 39 height 9
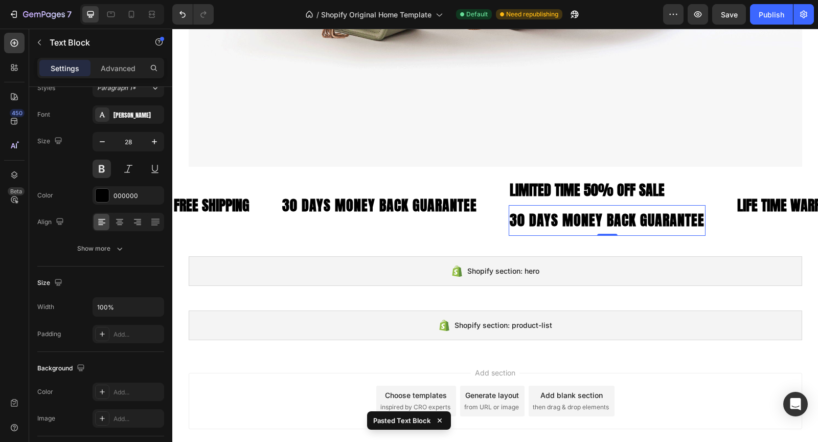
click at [569, 216] on div "30 DAYS MONEY BACK GUARANTEE" at bounding box center [607, 220] width 197 height 22
click at [503, 227] on div "FREE SHIPPING Text Block 30 DAYS MONEY BACK GUARANTEE Text Block LIMITED TIME 5…" at bounding box center [526, 205] width 706 height 60
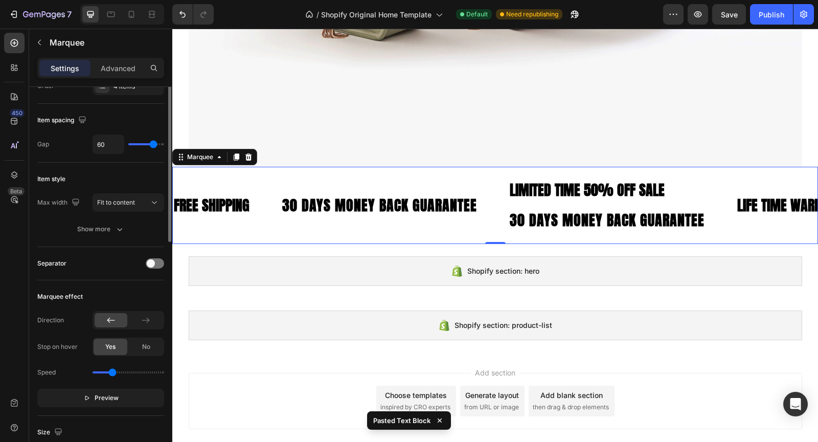
scroll to position [0, 0]
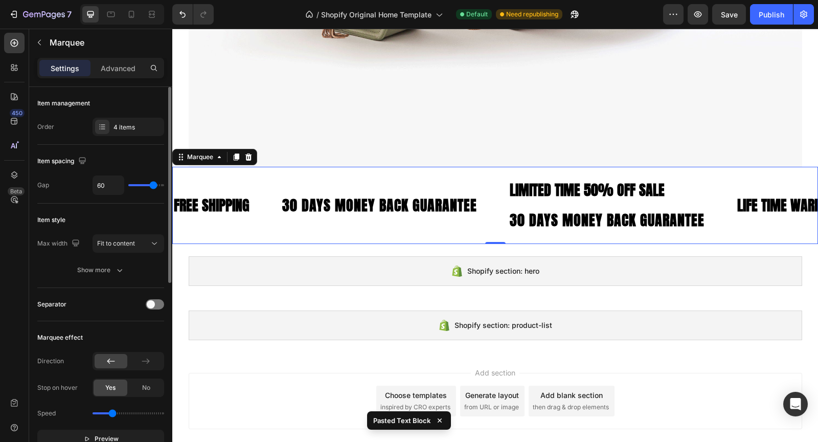
click at [472, 215] on p "30 DAYS MONEY BACK GUARANTEE" at bounding box center [379, 205] width 195 height 20
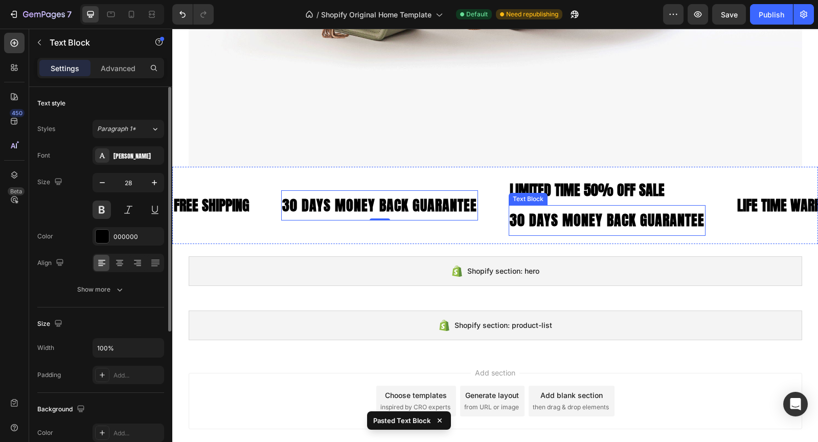
click at [547, 215] on p "30 DAYS MONEY BACK GUARANTEE" at bounding box center [607, 220] width 195 height 20
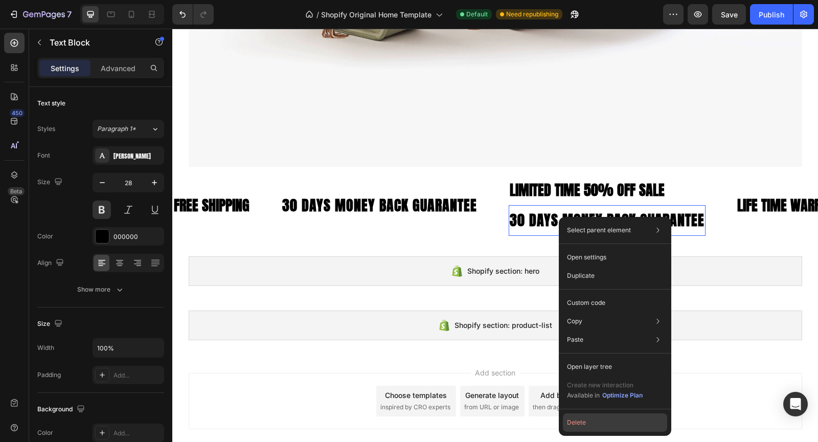
click at [606, 422] on button "Delete" at bounding box center [615, 422] width 104 height 18
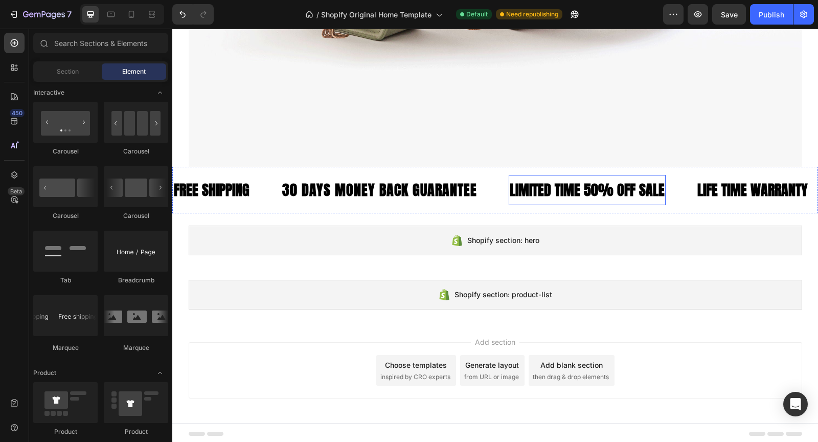
click at [576, 187] on div "LIMITED TIME 50% OFF SALE" at bounding box center [587, 190] width 157 height 22
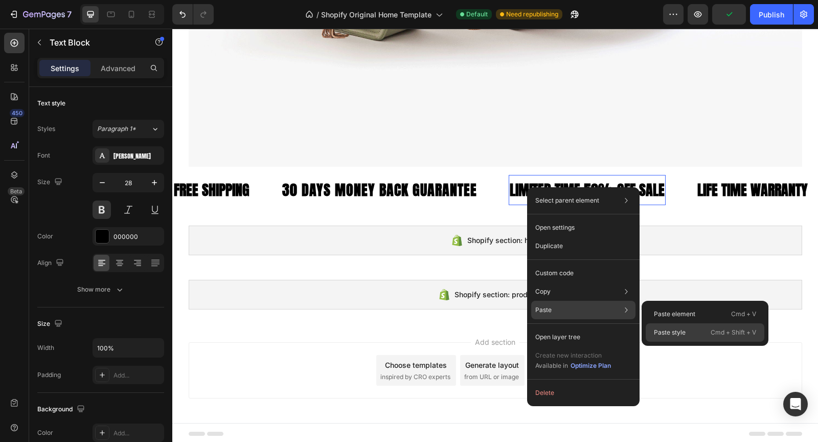
click at [667, 329] on p "Paste style" at bounding box center [670, 332] width 32 height 9
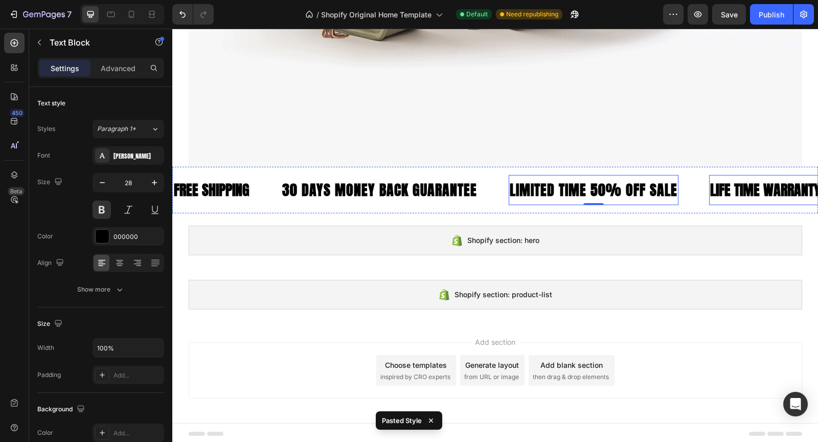
click at [721, 182] on div "LIFE TIME WARRANTY" at bounding box center [765, 190] width 112 height 22
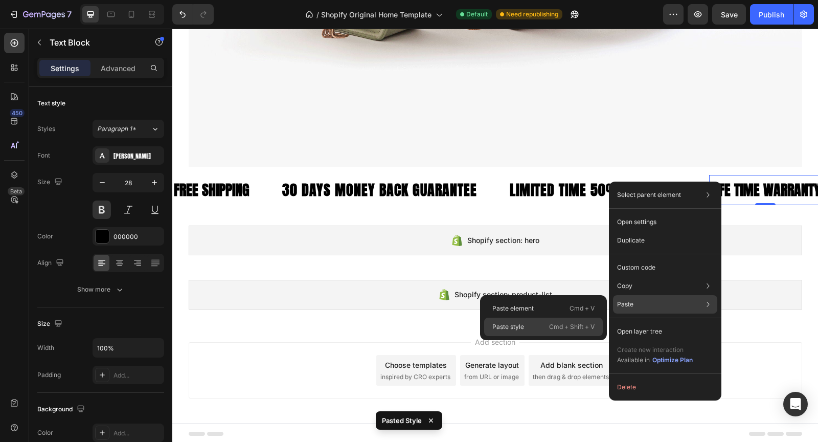
click at [556, 327] on p "Cmd + Shift + V" at bounding box center [571, 326] width 45 height 10
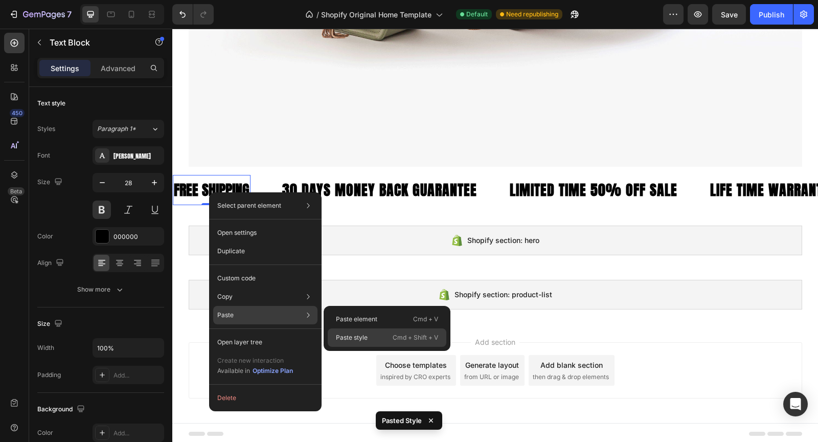
click at [367, 337] on p "Paste style" at bounding box center [352, 337] width 32 height 9
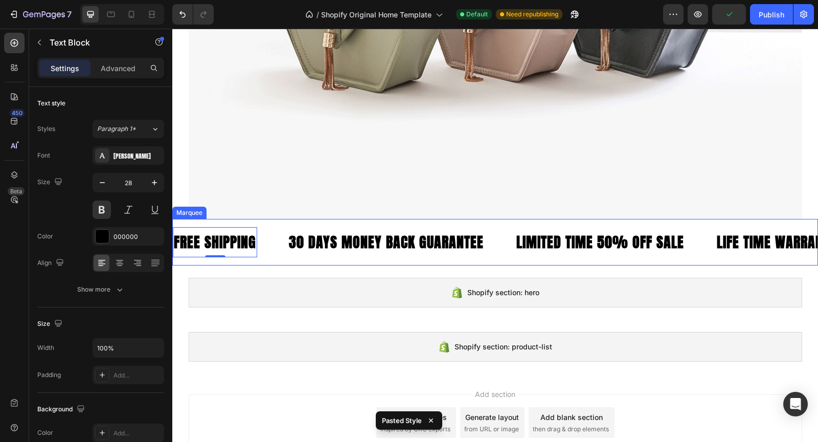
scroll to position [343, 0]
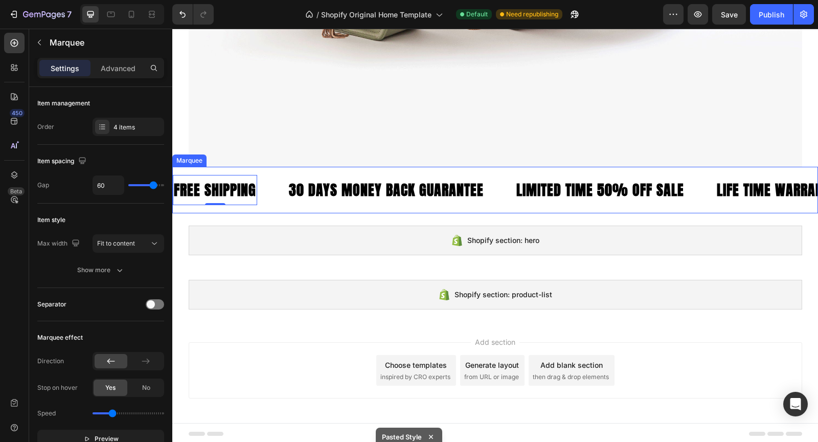
click at [490, 202] on div "30 DAYS MONEY BACK GUARANTEE Text Block" at bounding box center [401, 190] width 227 height 30
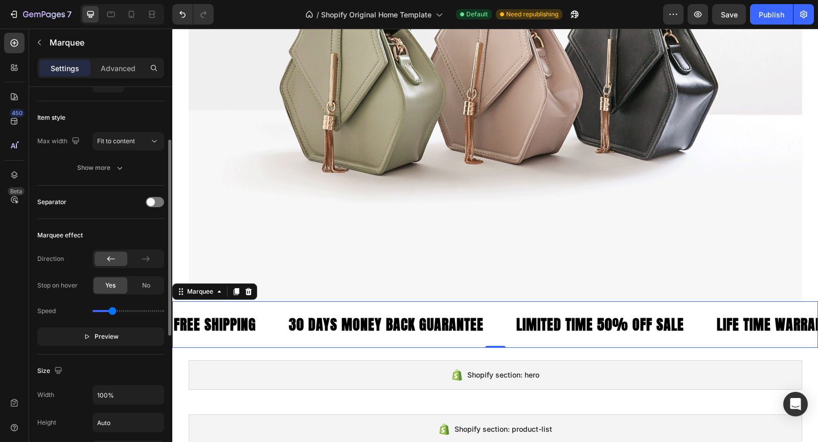
scroll to position [97, 0]
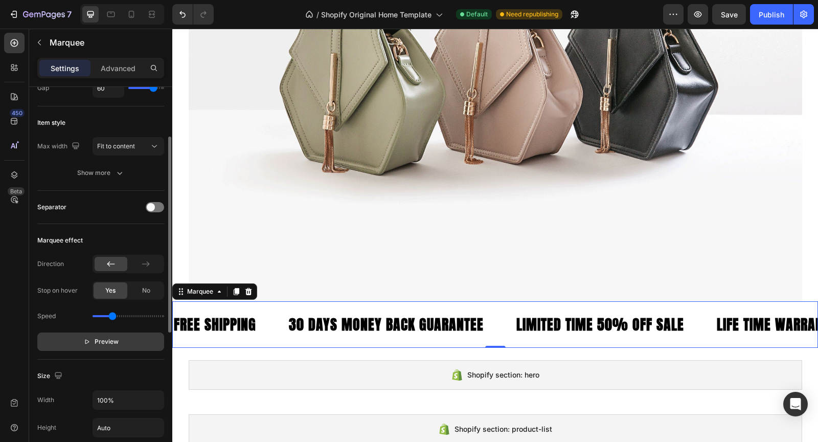
click at [100, 347] on button "Preview" at bounding box center [100, 341] width 127 height 18
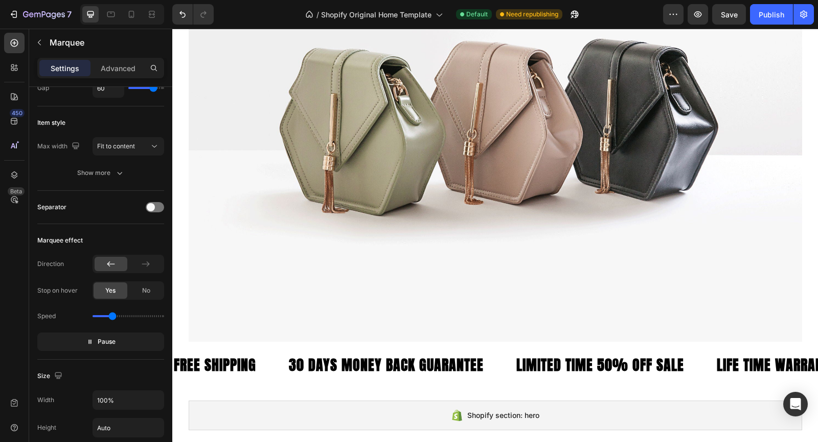
scroll to position [166, 0]
